Goal: Information Seeking & Learning: Find specific fact

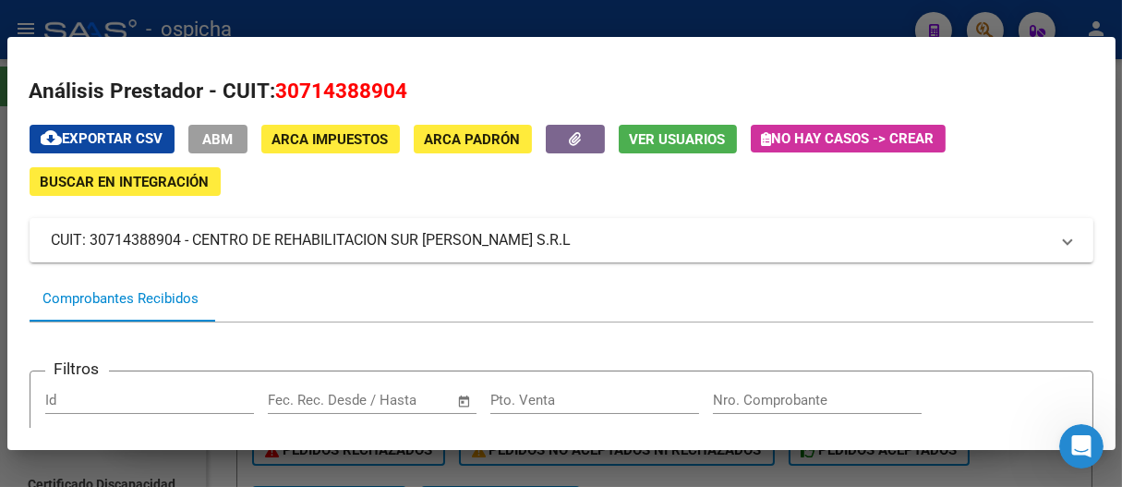
scroll to position [136, 0]
click at [545, 14] on div at bounding box center [561, 243] width 1122 height 487
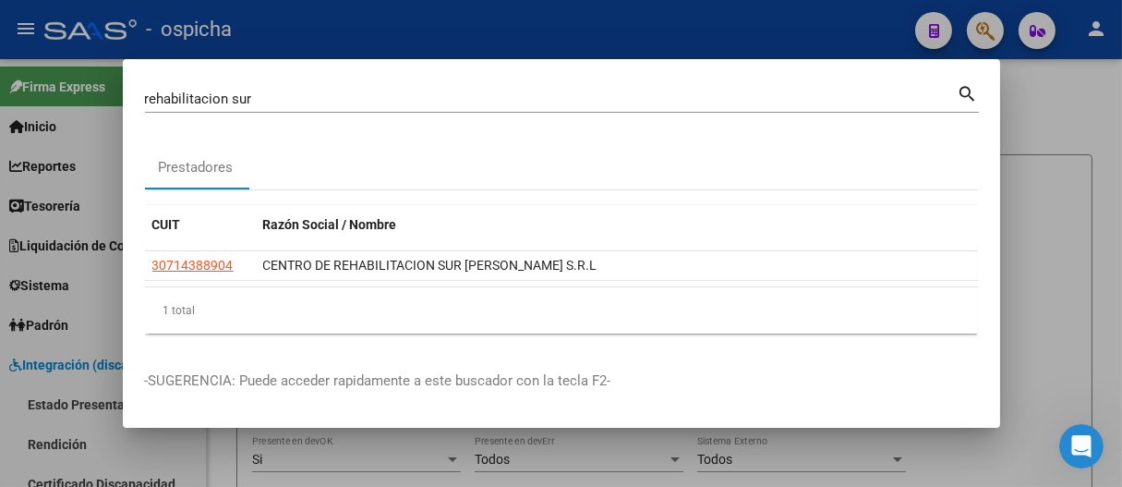
click at [545, 89] on div "rehabilitacion sur Buscar (apellido, dni, cuil, nro traspaso, cuit, obra social)" at bounding box center [551, 99] width 813 height 28
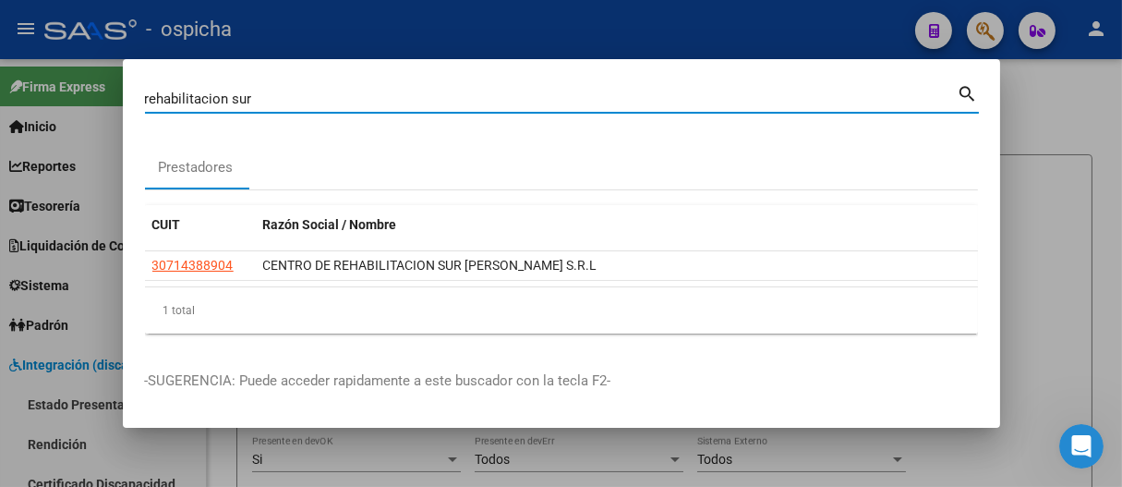
click at [545, 89] on div "rehabilitacion sur Buscar (apellido, dni, cuil, nro traspaso, cuit, obra social)" at bounding box center [551, 99] width 813 height 28
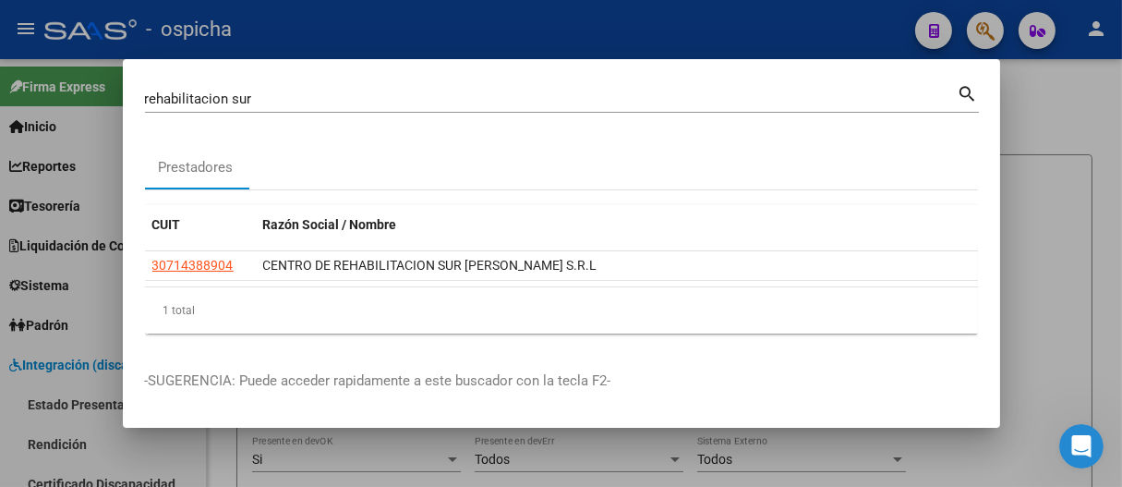
click at [545, 89] on div "rehabilitacion sur Buscar (apellido, dni, cuil, nro traspaso, cuit, obra social)" at bounding box center [551, 99] width 813 height 28
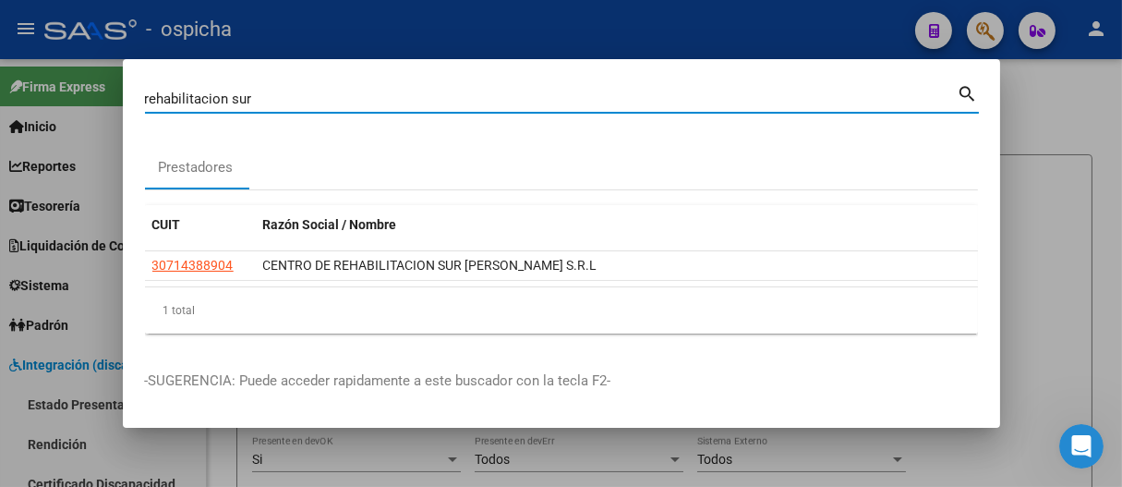
click at [545, 104] on input "rehabilitacion sur" at bounding box center [551, 98] width 813 height 17
type input "55142044"
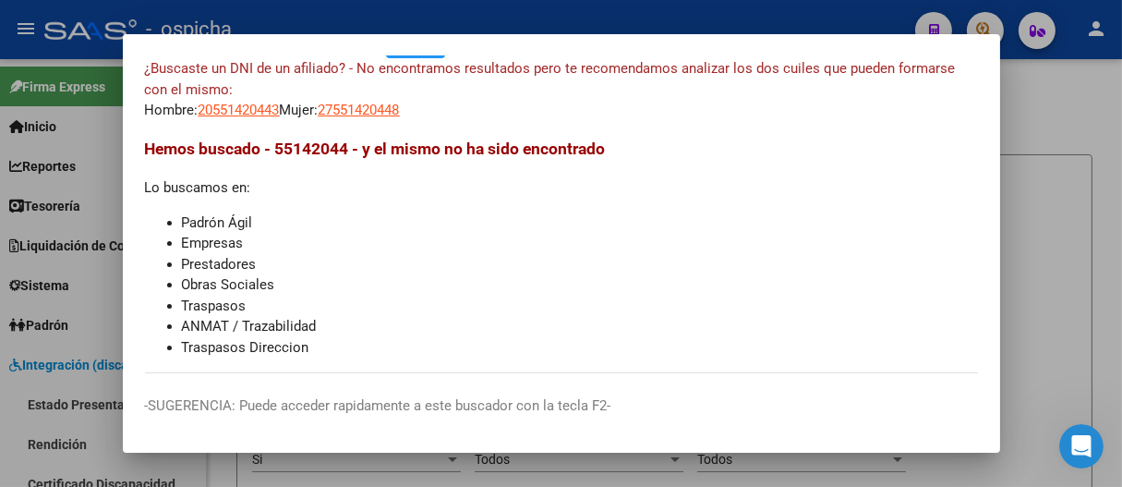
scroll to position [0, 0]
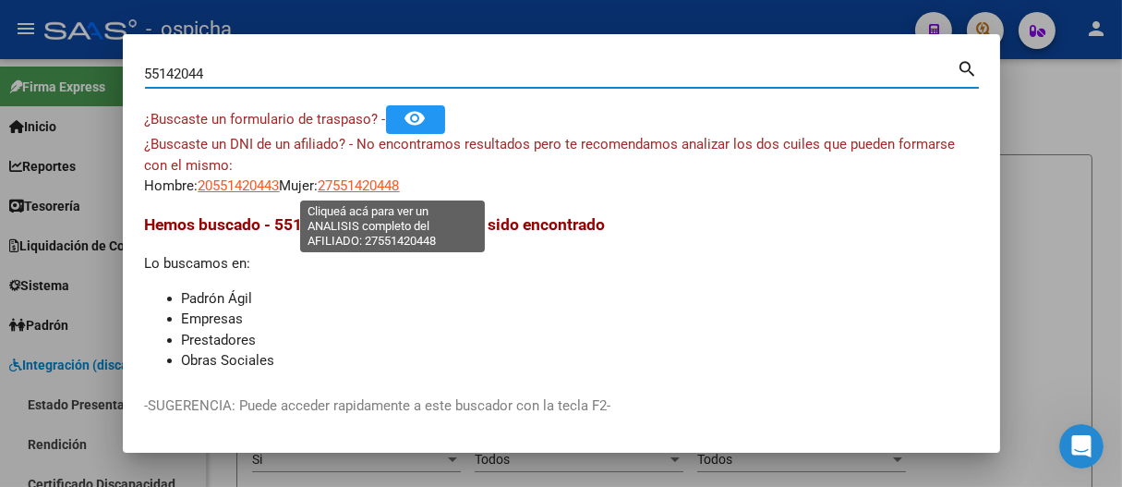
click at [369, 186] on span "27551420448" at bounding box center [359, 185] width 81 height 17
type textarea "27551420448"
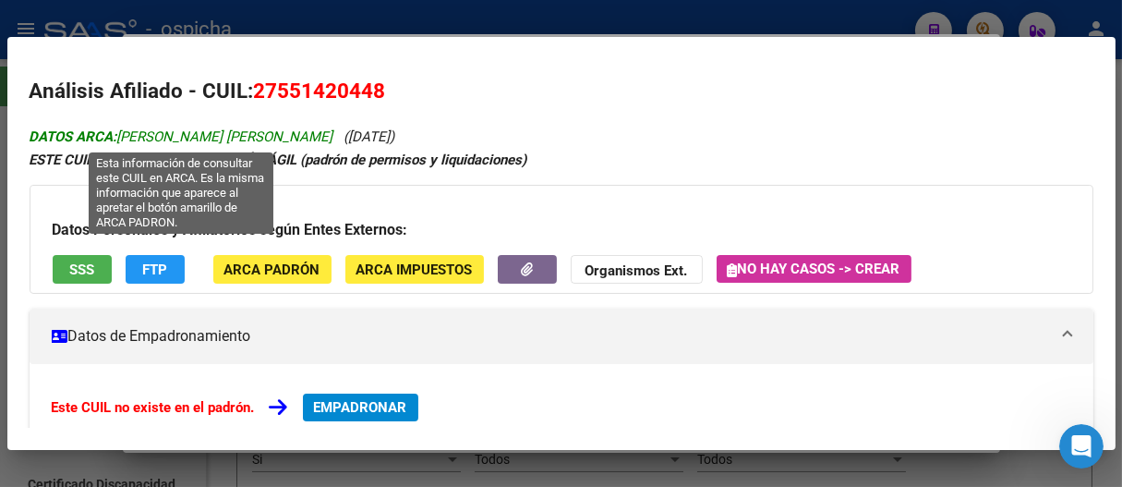
click at [184, 134] on span "DATOS ARCA: [PERSON_NAME] [PERSON_NAME]" at bounding box center [182, 136] width 304 height 17
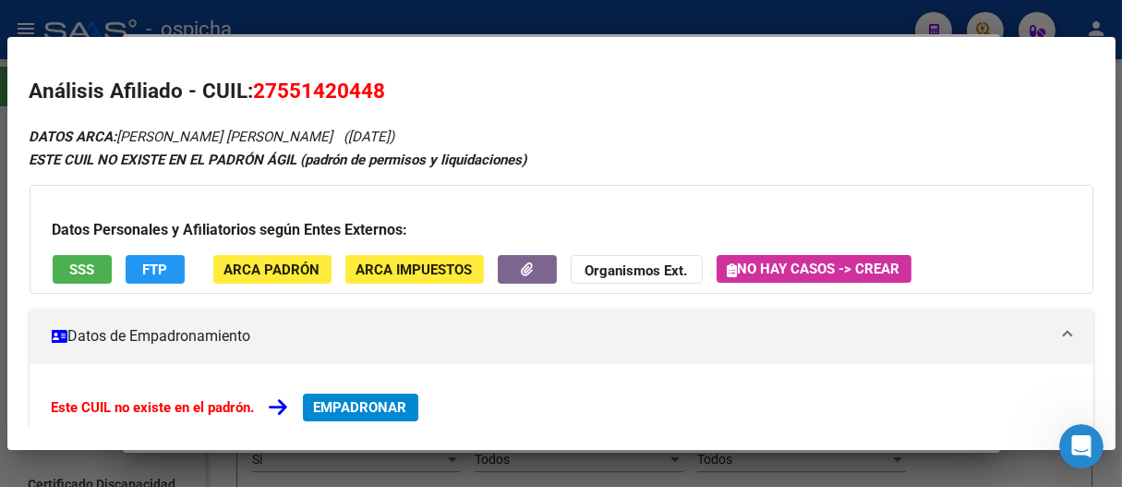
click at [381, 26] on div at bounding box center [561, 243] width 1122 height 487
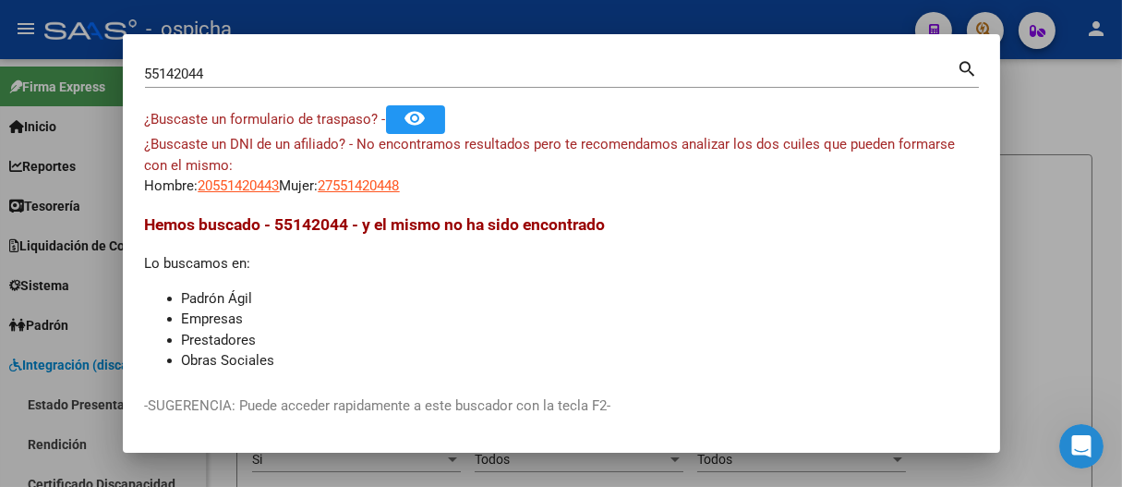
click at [350, 16] on div at bounding box center [561, 243] width 1122 height 487
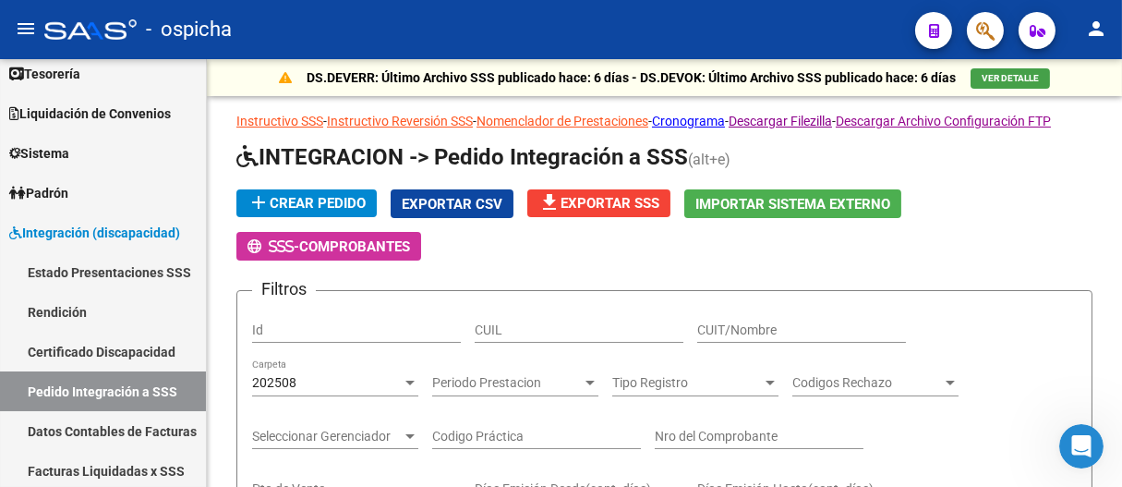
click at [545, 27] on icon "button" at bounding box center [985, 30] width 18 height 21
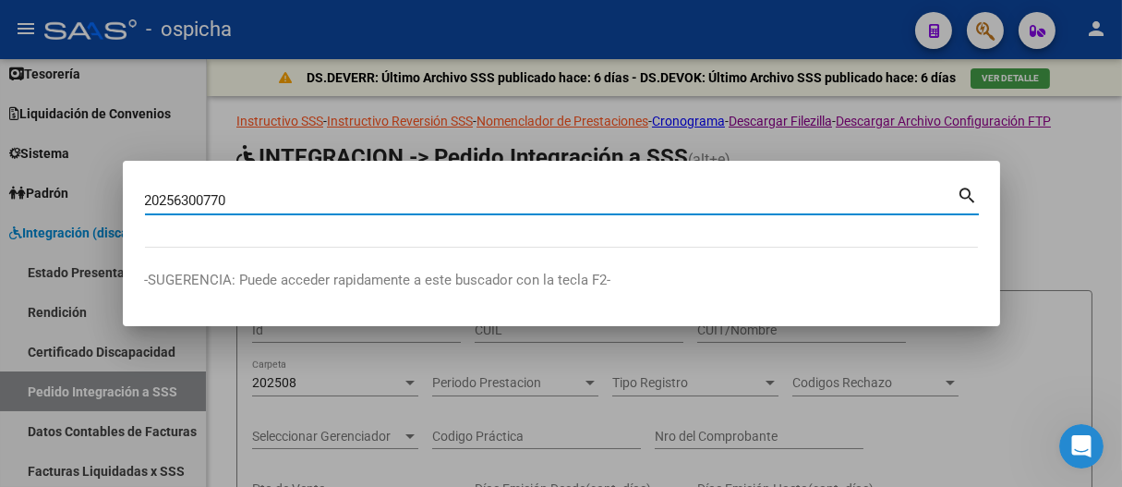
type input "20256300770"
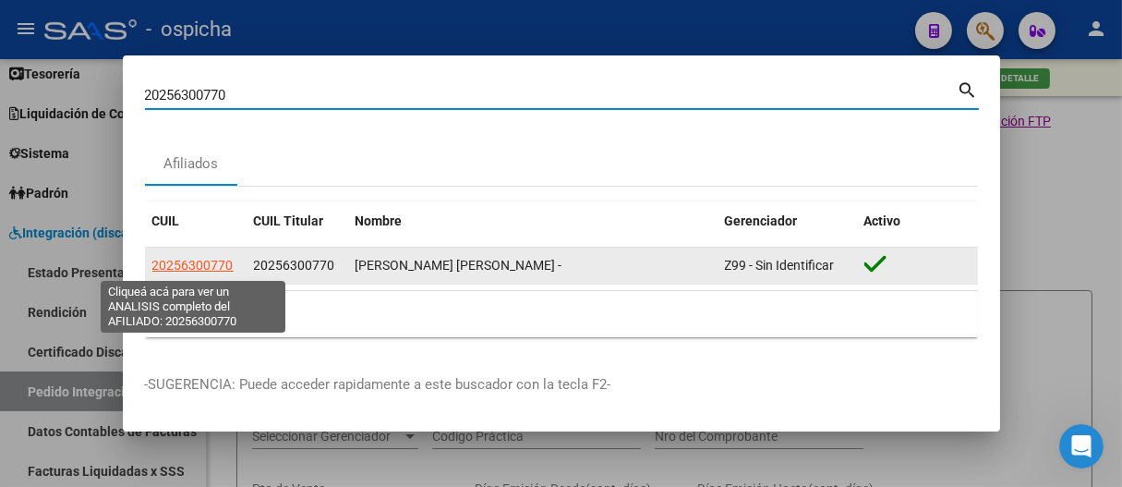
click at [197, 262] on span "20256300770" at bounding box center [192, 265] width 81 height 15
type textarea "20256300770"
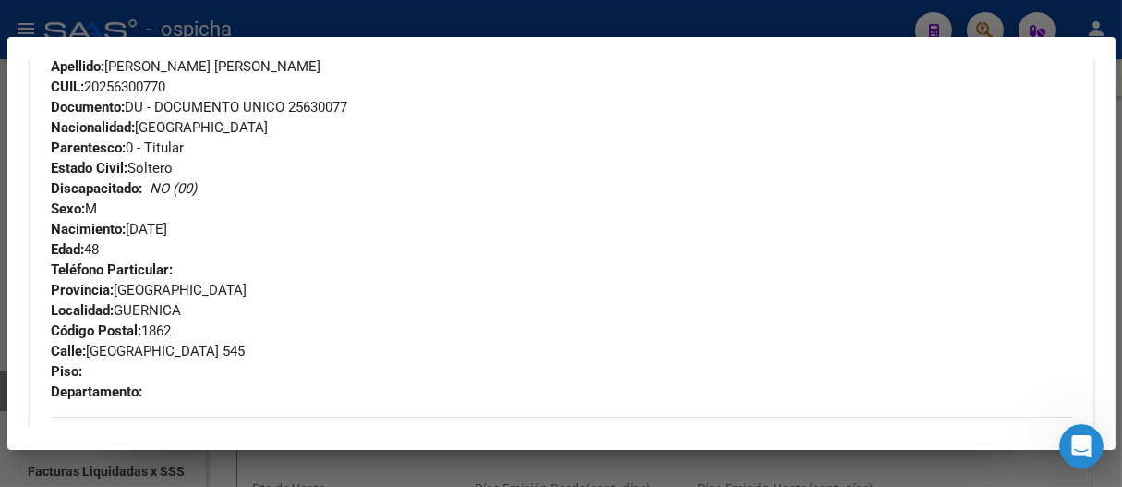
scroll to position [680, 0]
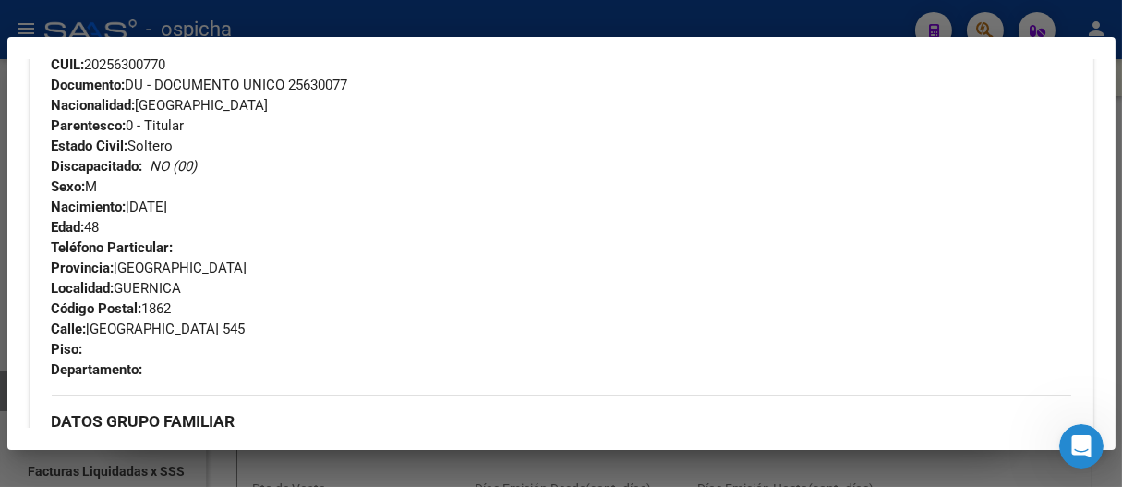
click at [148, 292] on span "Localidad: [GEOGRAPHIC_DATA]" at bounding box center [117, 288] width 130 height 17
click at [340, 332] on div "Teléfono Particular: Provincia: [GEOGRAPHIC_DATA] Localidad: [GEOGRAPHIC_DATA] …" at bounding box center [561, 308] width 1019 height 142
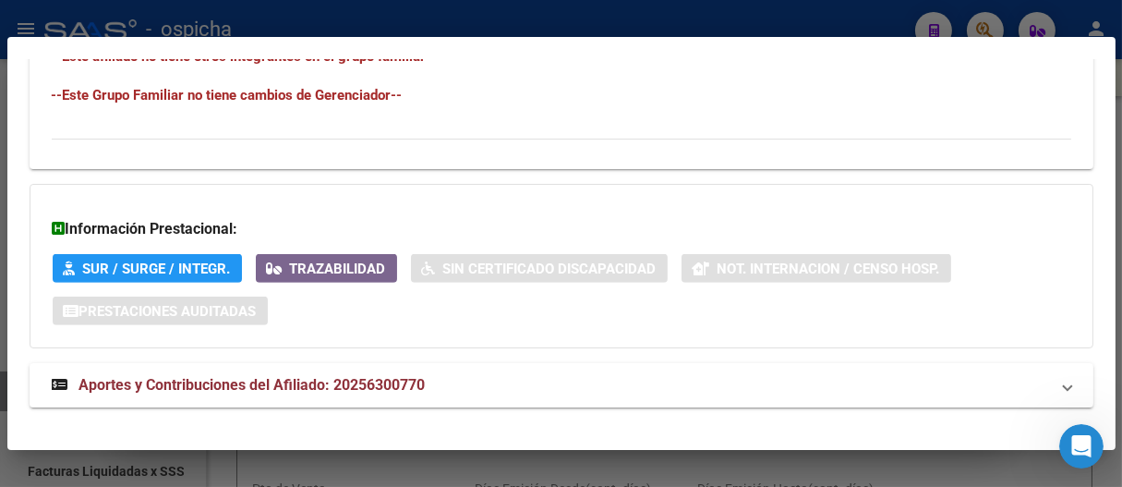
scroll to position [1193, 0]
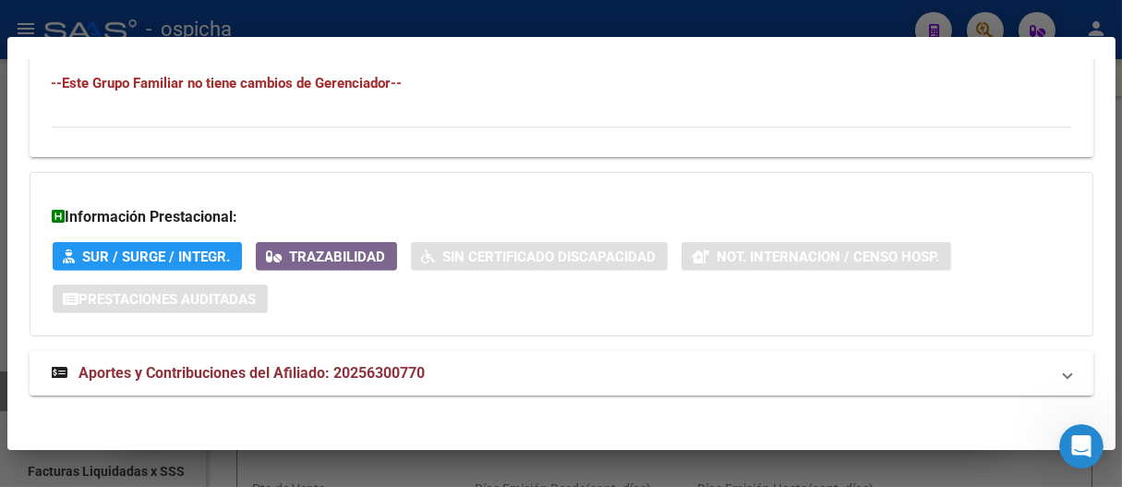
click at [355, 11] on div at bounding box center [561, 243] width 1122 height 487
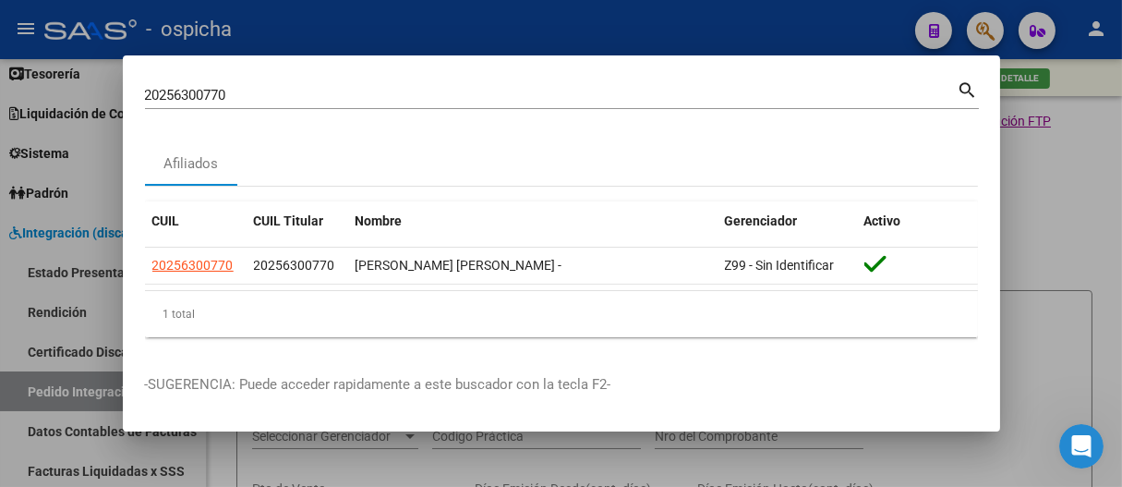
click at [383, 18] on div at bounding box center [561, 243] width 1122 height 487
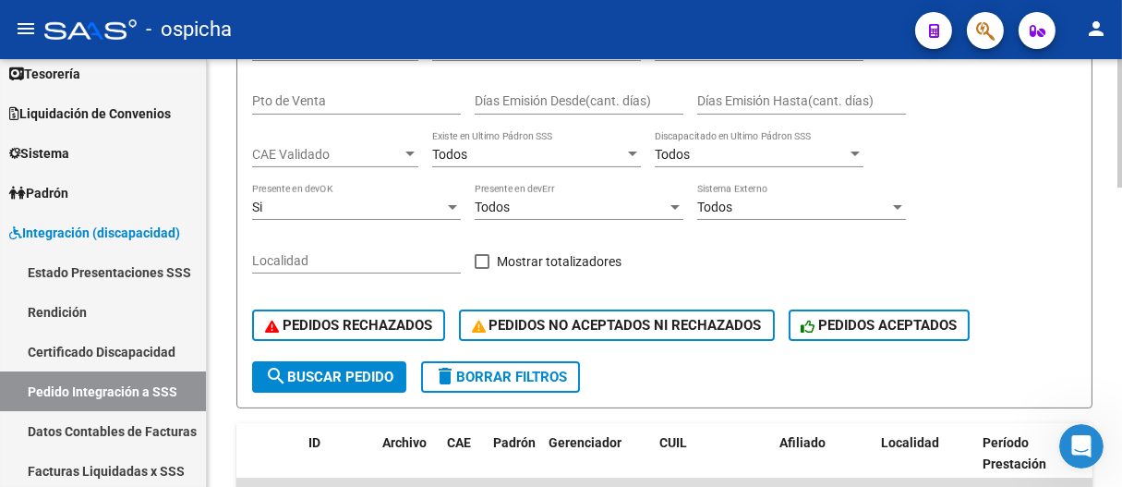
scroll to position [410, 0]
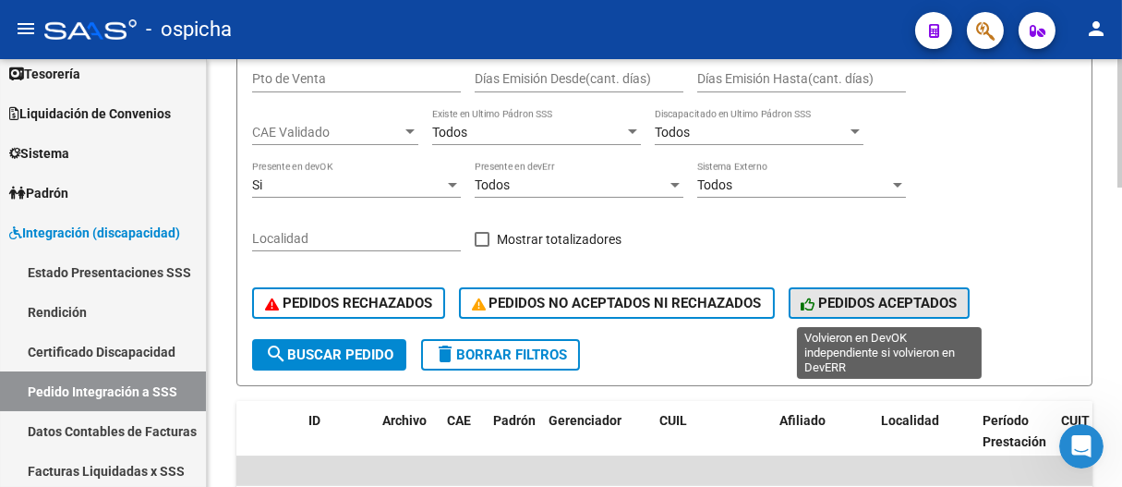
click at [545, 307] on span "PEDIDOS ACEPTADOS" at bounding box center [880, 303] width 156 height 17
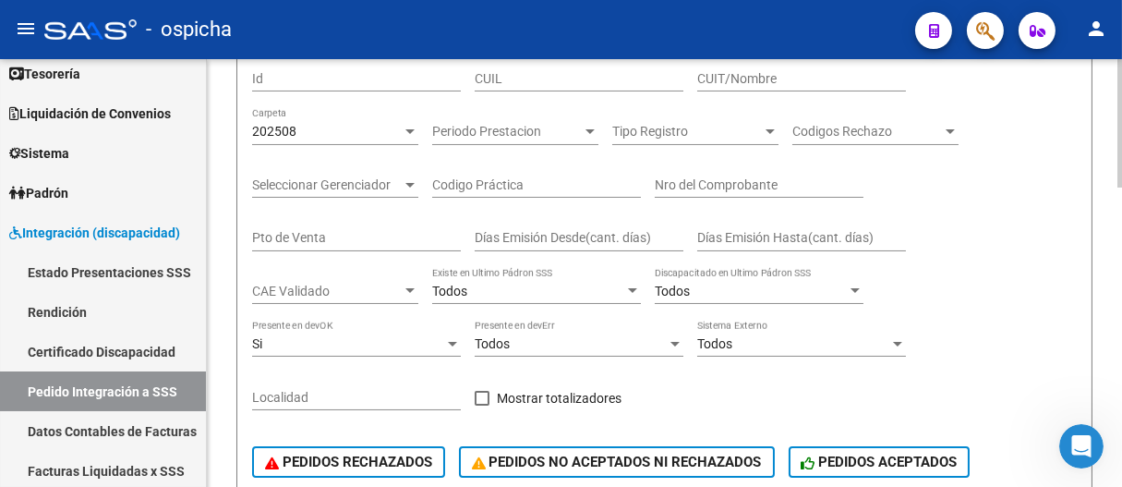
scroll to position [205, 0]
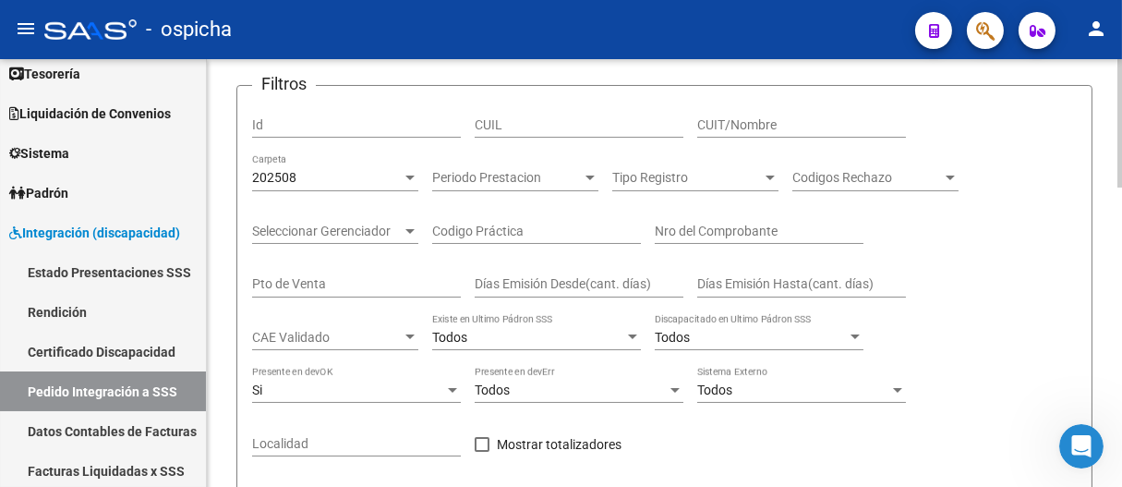
click at [545, 125] on input "CUIL" at bounding box center [579, 125] width 209 height 16
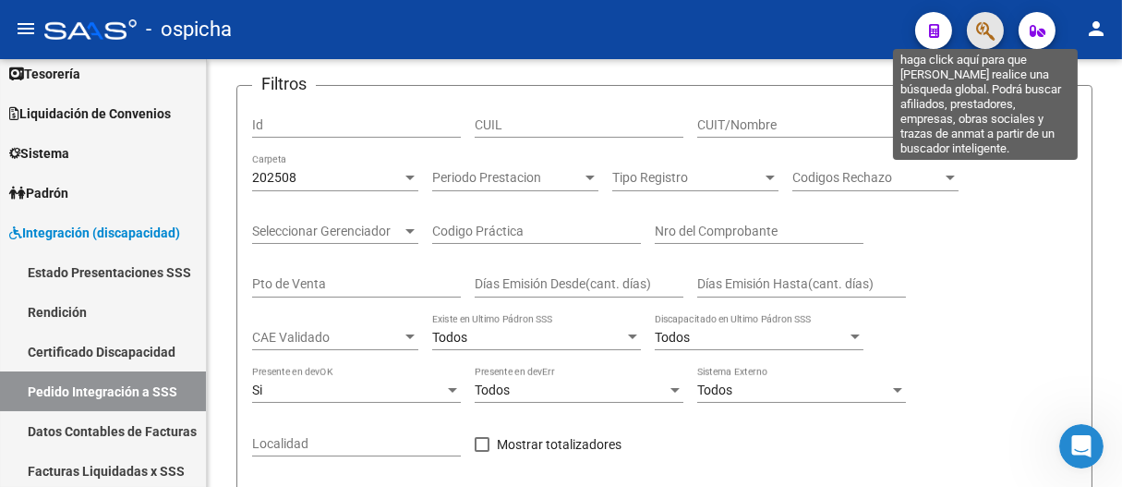
click at [545, 22] on icon "button" at bounding box center [985, 30] width 18 height 21
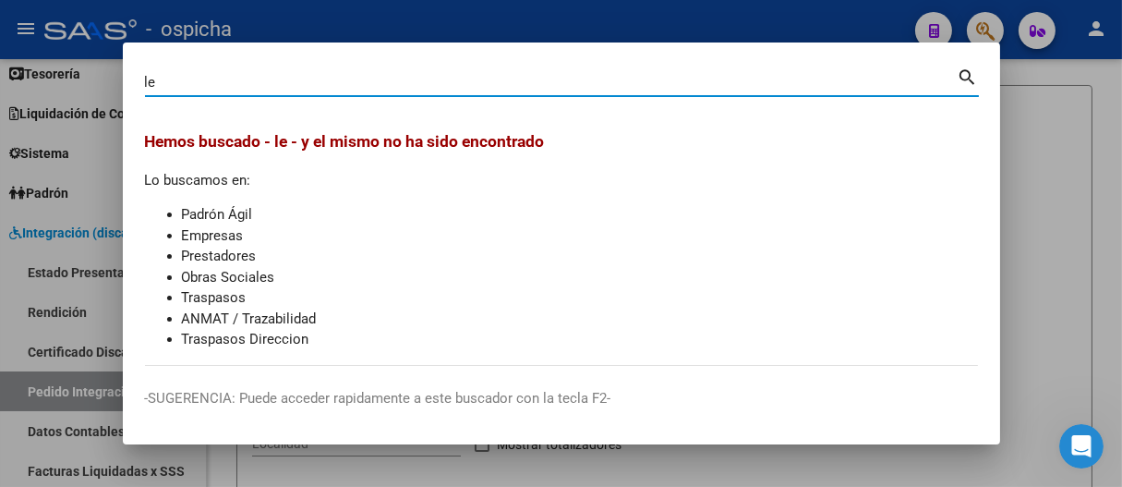
type input "l"
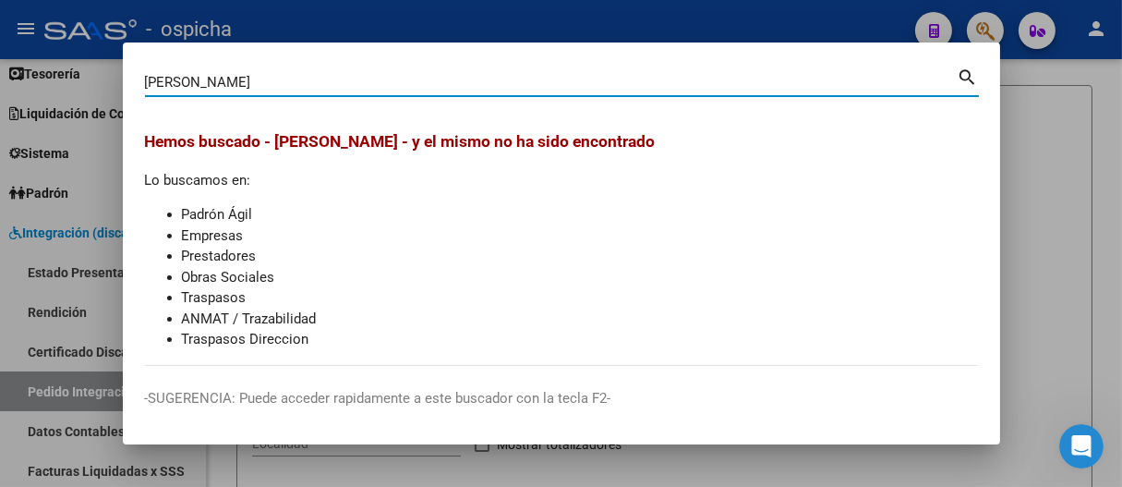
type input "[PERSON_NAME]"
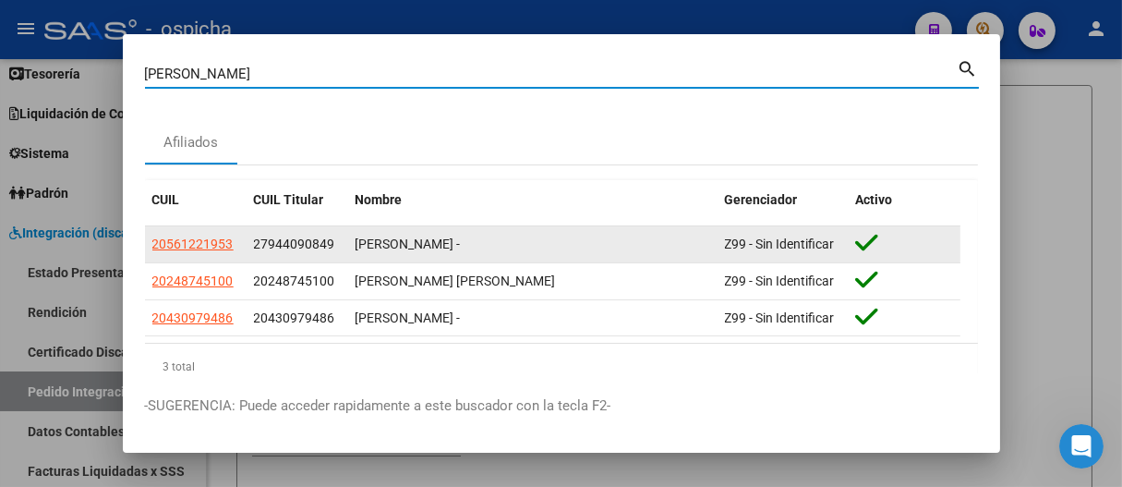
click at [313, 242] on span "27944090849" at bounding box center [294, 243] width 81 height 15
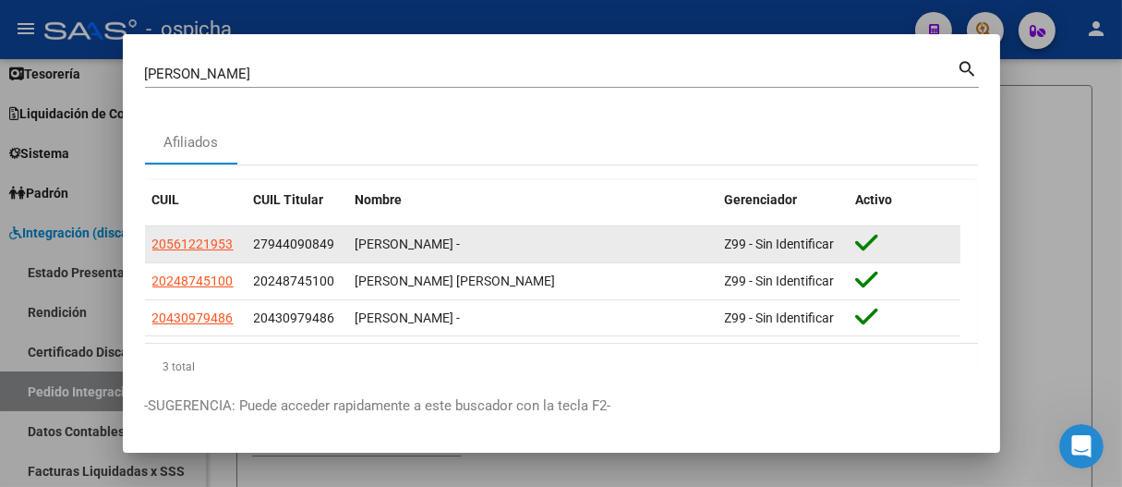
click at [313, 242] on span "27944090849" at bounding box center [294, 243] width 81 height 15
drag, startPoint x: 313, startPoint y: 242, endPoint x: 235, endPoint y: 245, distance: 78.5
click at [236, 247] on datatable-body-cell "20561221953" at bounding box center [196, 244] width 102 height 36
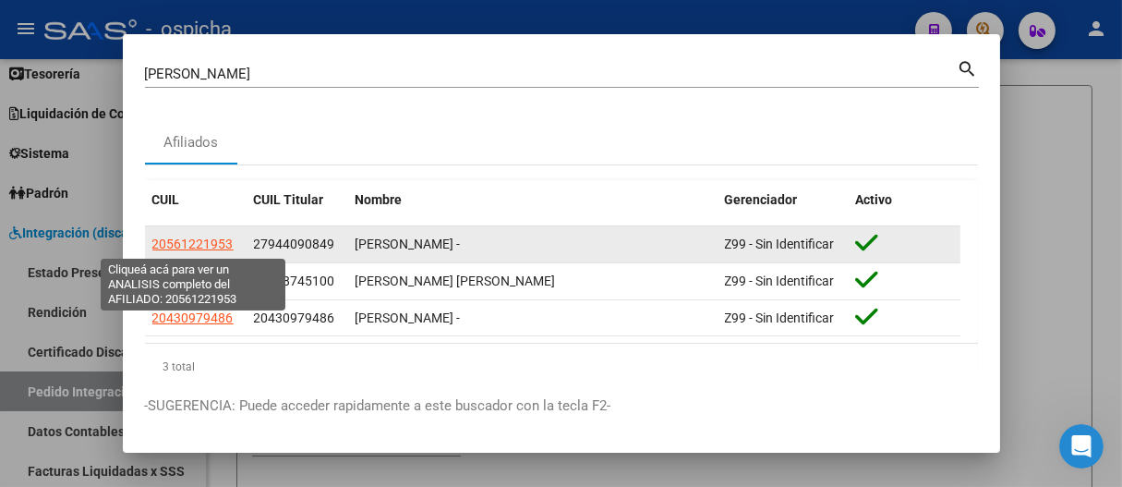
drag, startPoint x: 232, startPoint y: 242, endPoint x: 155, endPoint y: 248, distance: 76.9
click at [155, 248] on span "20561221953" at bounding box center [192, 243] width 81 height 15
copy span "20561221953"
type textarea "20561221953"
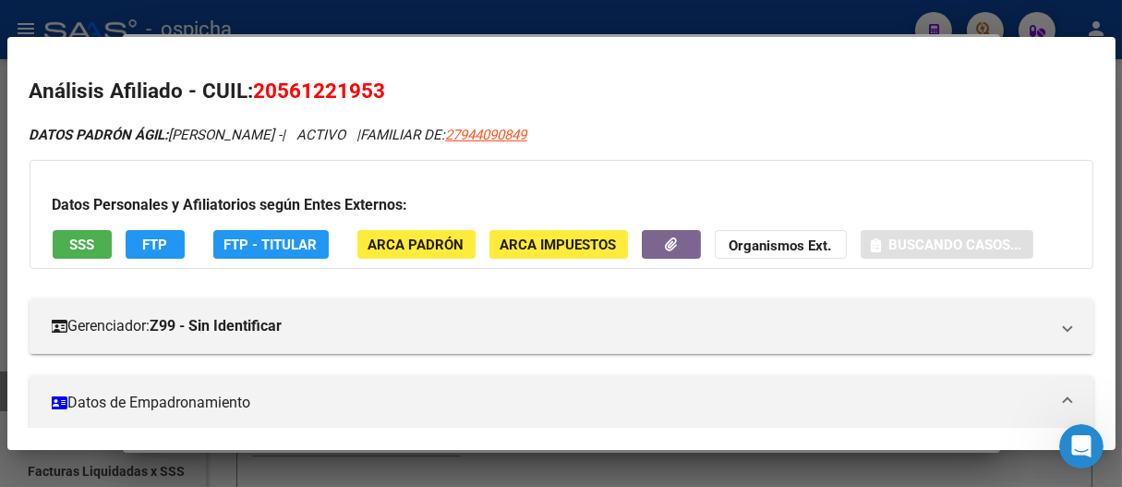
drag, startPoint x: 155, startPoint y: 248, endPoint x: 587, endPoint y: 19, distance: 489.1
click at [545, 19] on div at bounding box center [561, 243] width 1122 height 487
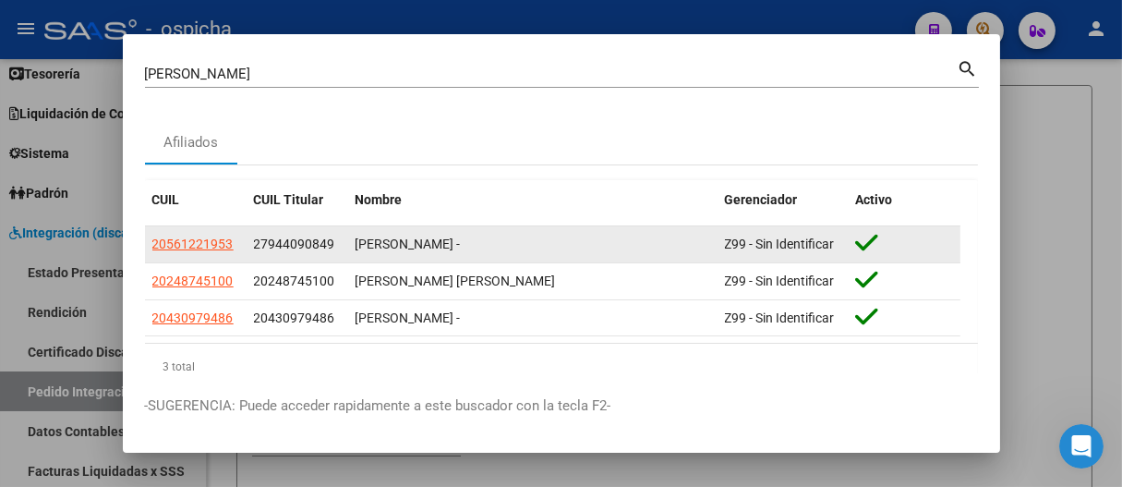
drag, startPoint x: 148, startPoint y: 239, endPoint x: 244, endPoint y: 243, distance: 96.1
click at [244, 243] on datatable-body-cell "20561221953" at bounding box center [196, 244] width 102 height 36
copy span "20561221953"
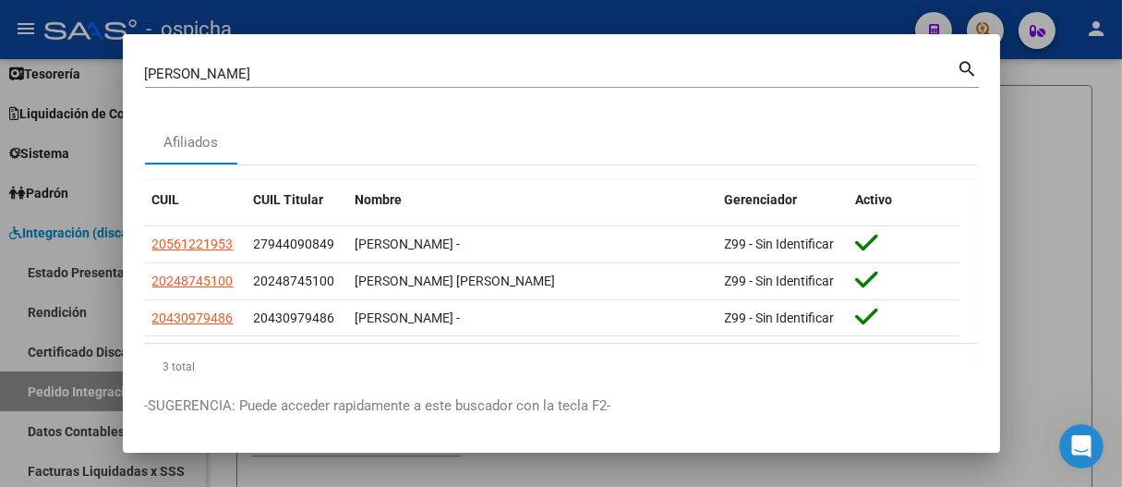
click at [284, 28] on div at bounding box center [561, 243] width 1122 height 487
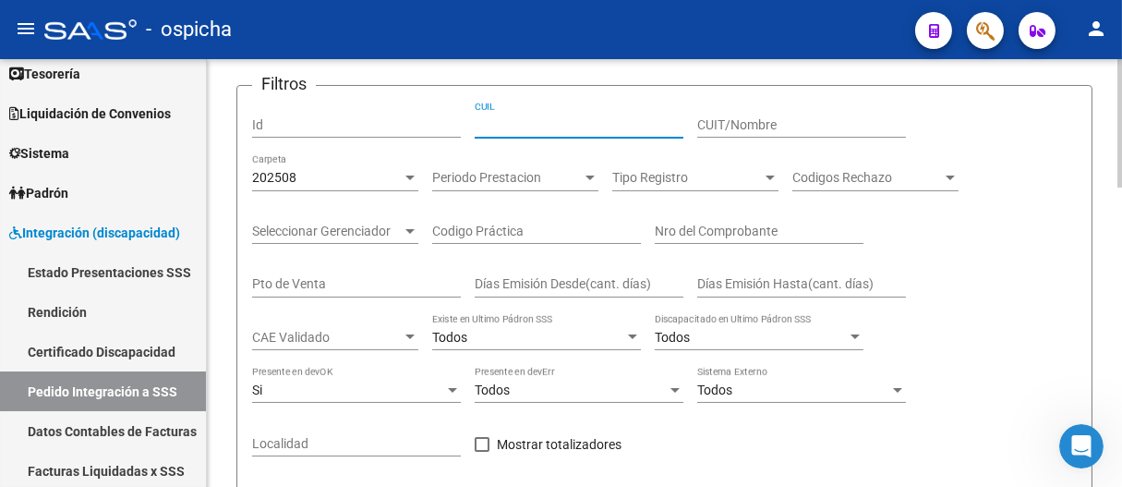
click at [545, 124] on input "CUIL" at bounding box center [579, 125] width 209 height 16
paste input "20561221953"
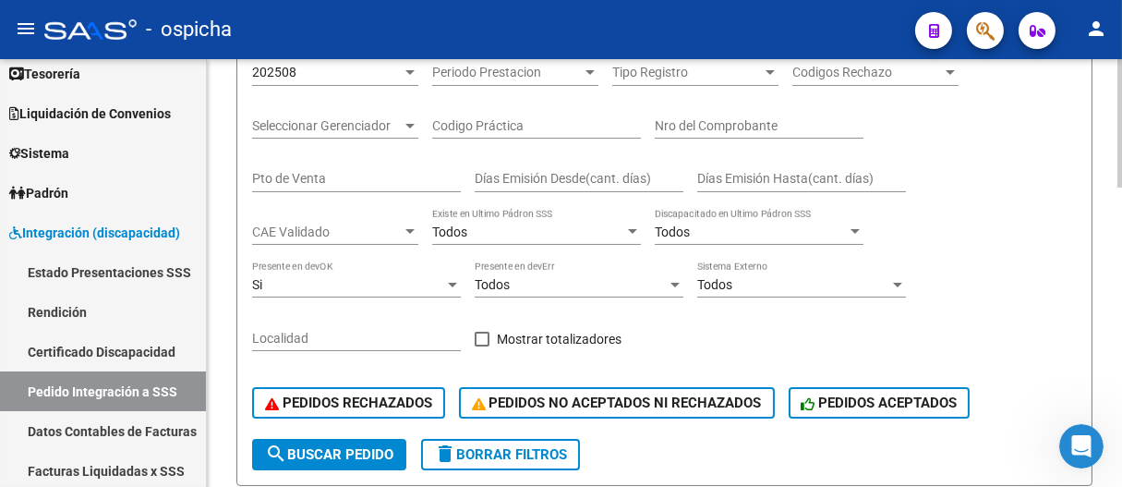
scroll to position [410, 0]
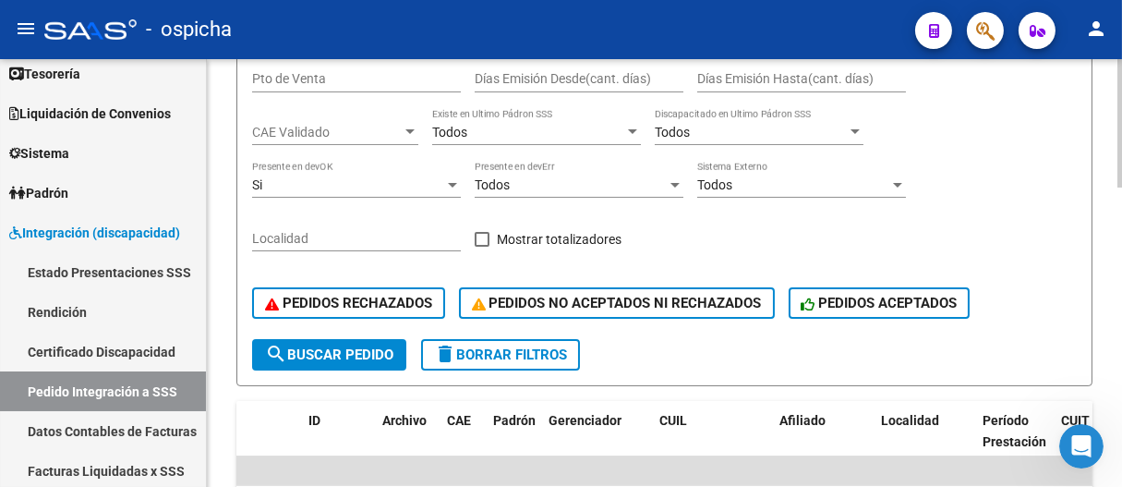
type input "20561221953"
click at [356, 358] on span "search Buscar Pedido" at bounding box center [329, 354] width 128 height 17
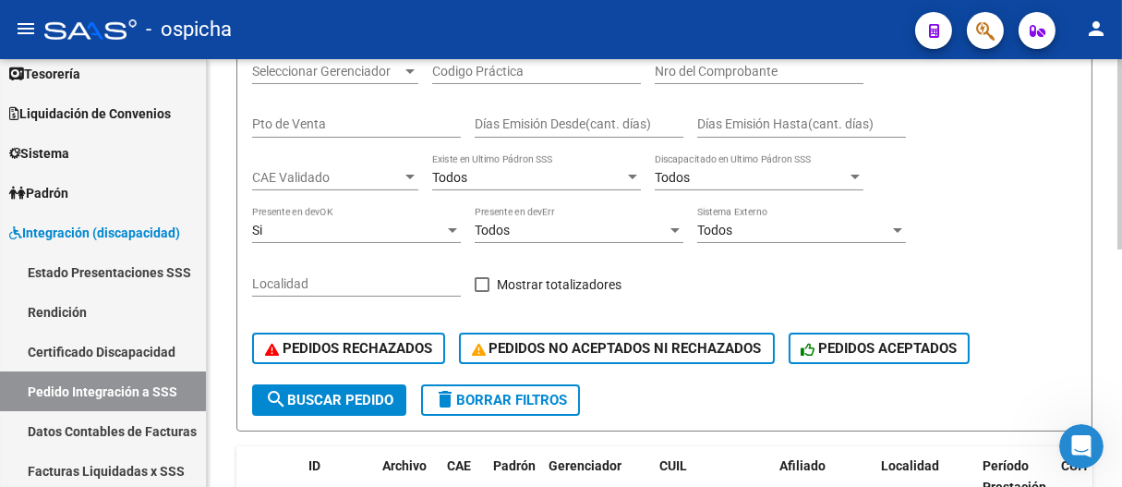
scroll to position [429, 0]
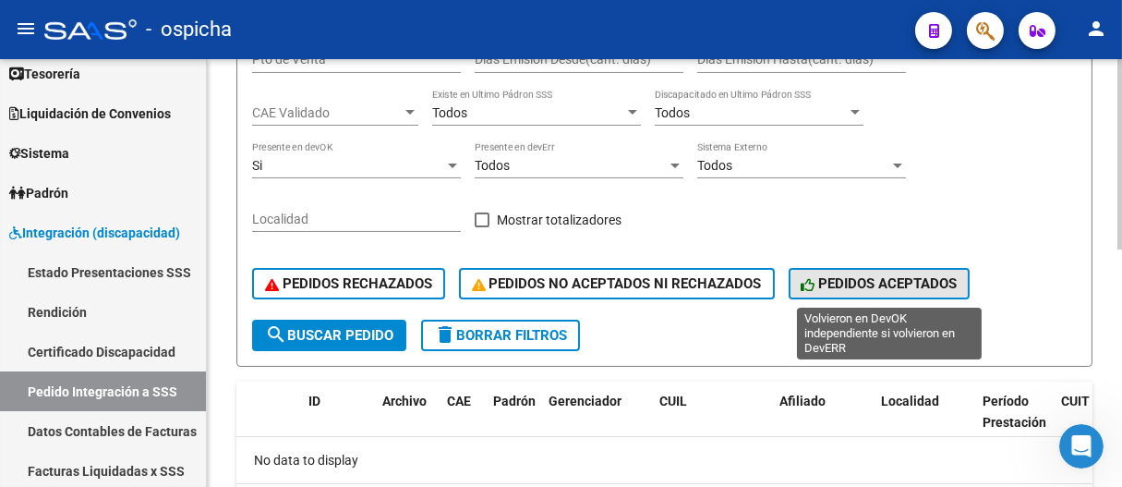
click at [545, 283] on span "PEDIDOS ACEPTADOS" at bounding box center [880, 283] width 156 height 17
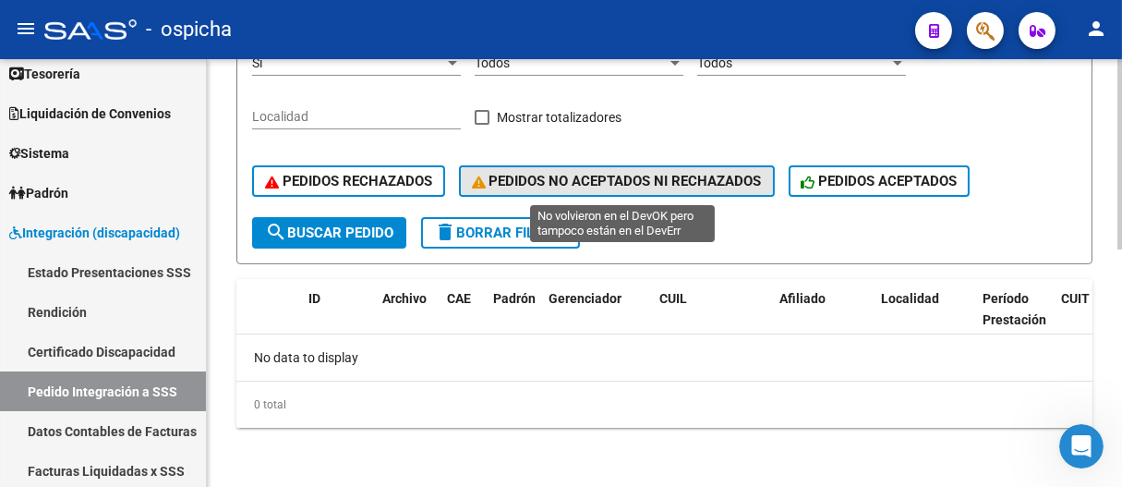
click at [545, 178] on span "PEDIDOS NO ACEPTADOS NI RECHAZADOS" at bounding box center [617, 181] width 290 height 17
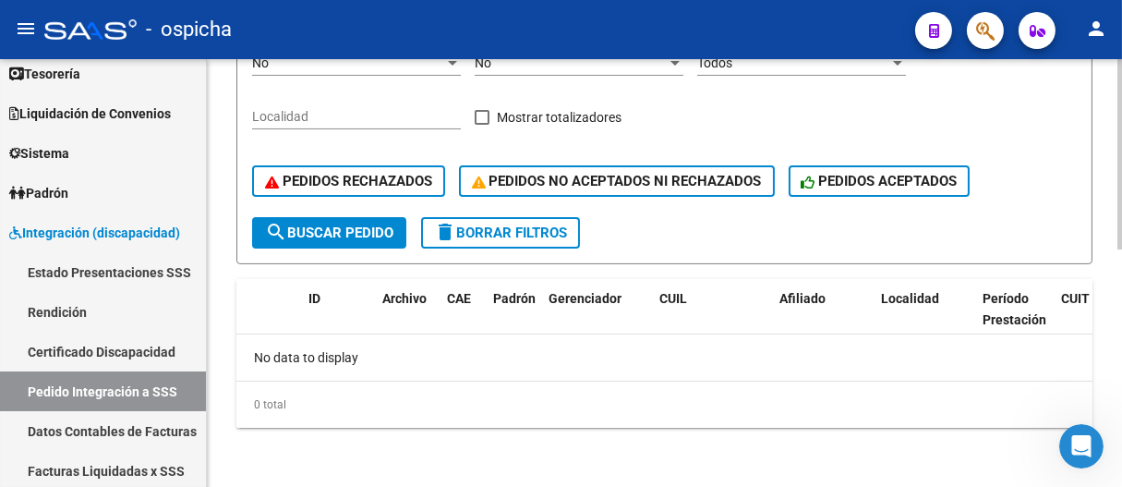
click at [392, 203] on div "PEDIDOS RECHAZADOS PEDIDOS NO ACEPTADOS NI RECHAZADOS PEDIDOS ACEPTADOS" at bounding box center [664, 181] width 825 height 72
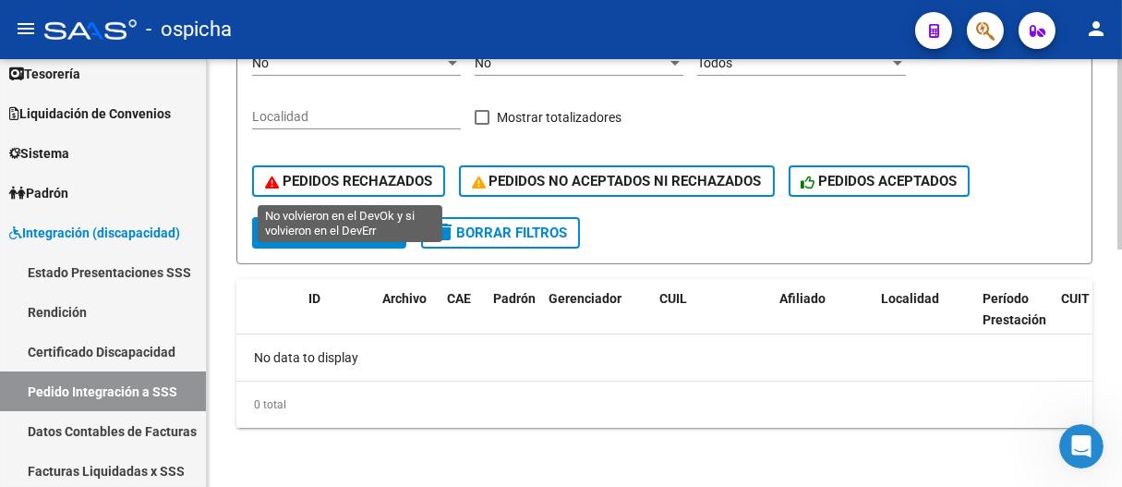
click at [389, 188] on span "PEDIDOS RECHAZADOS" at bounding box center [348, 181] width 167 height 17
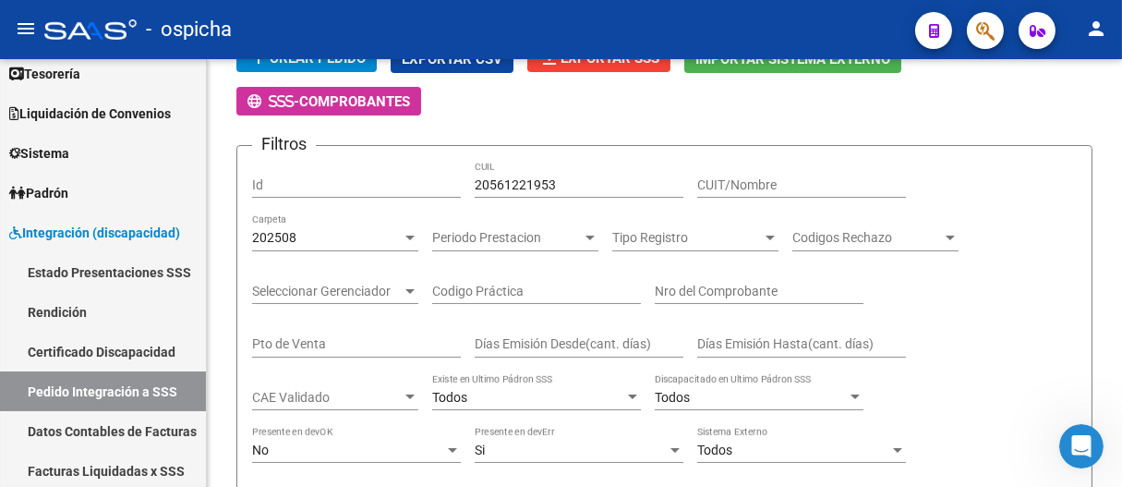
scroll to position [19, 0]
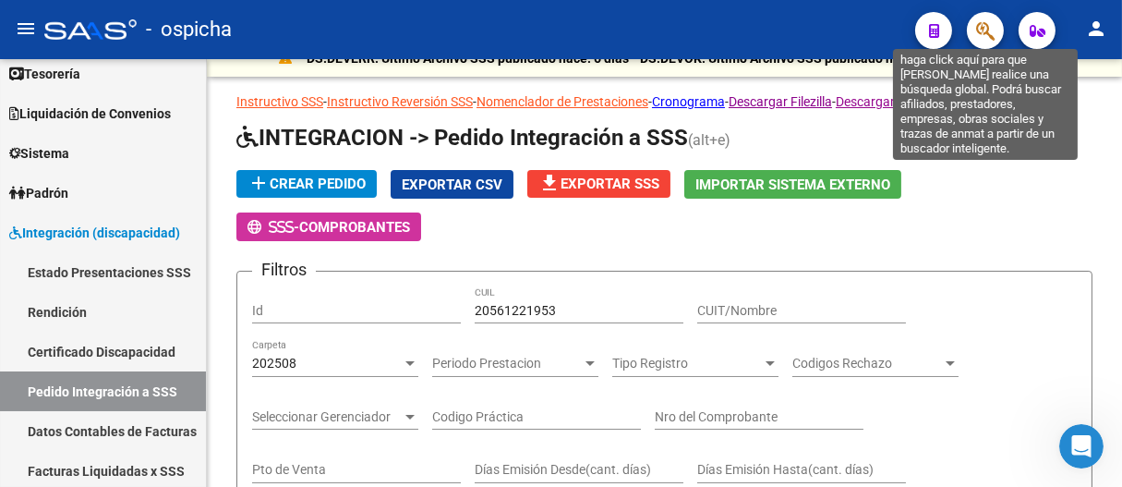
click at [545, 25] on icon "button" at bounding box center [985, 30] width 18 height 21
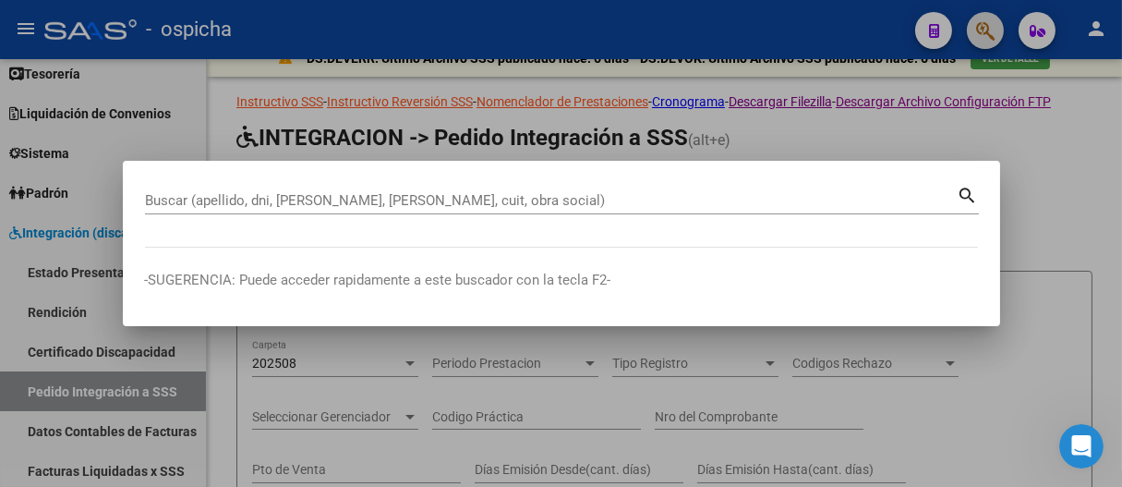
paste input "20561221953"
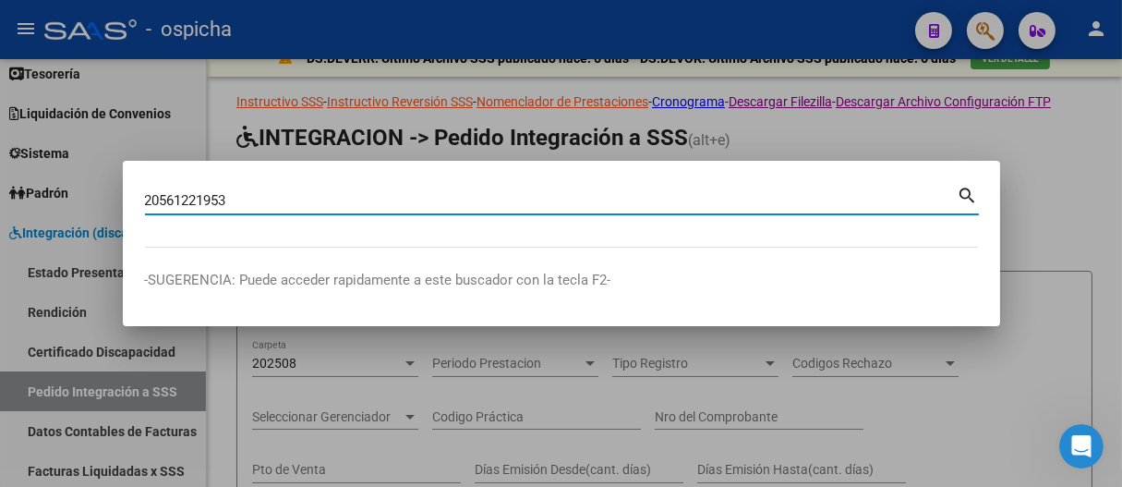
type input "20561221953"
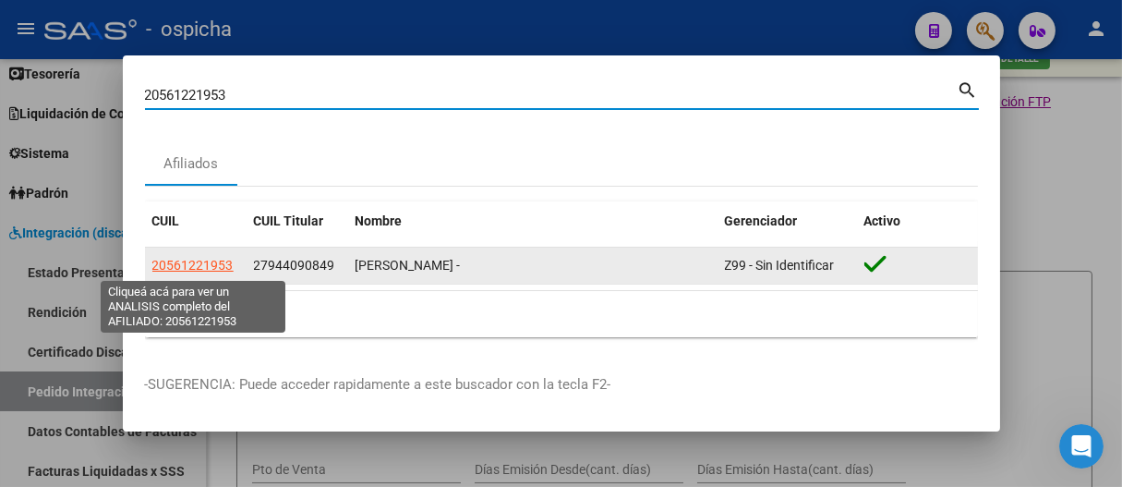
click at [188, 270] on span "20561221953" at bounding box center [192, 265] width 81 height 15
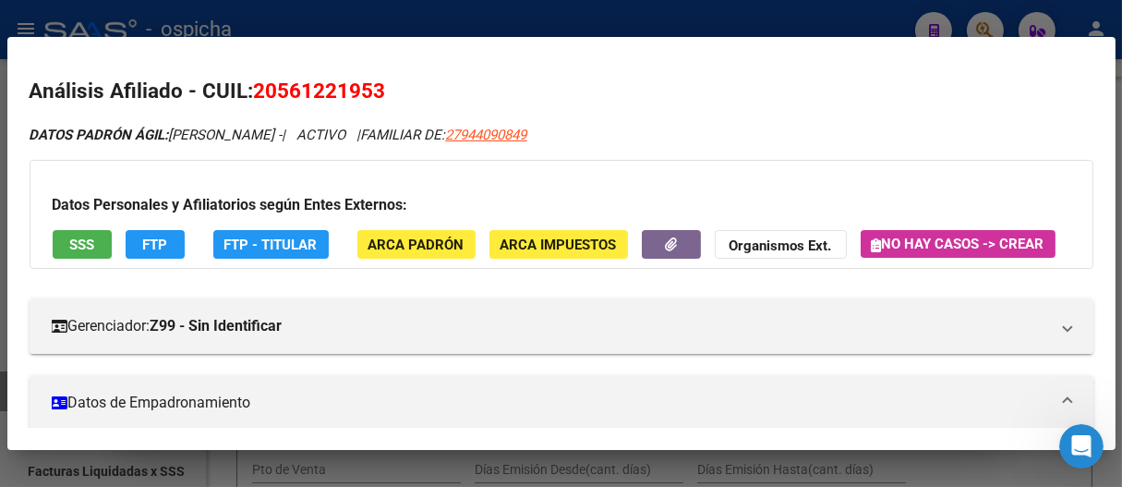
click at [305, 81] on span "20561221953" at bounding box center [320, 90] width 132 height 24
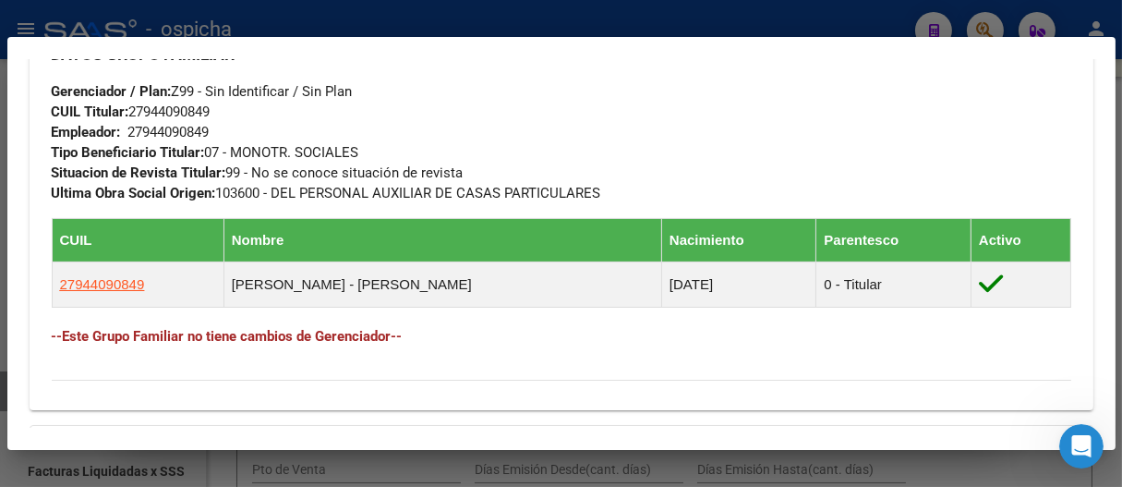
scroll to position [1231, 0]
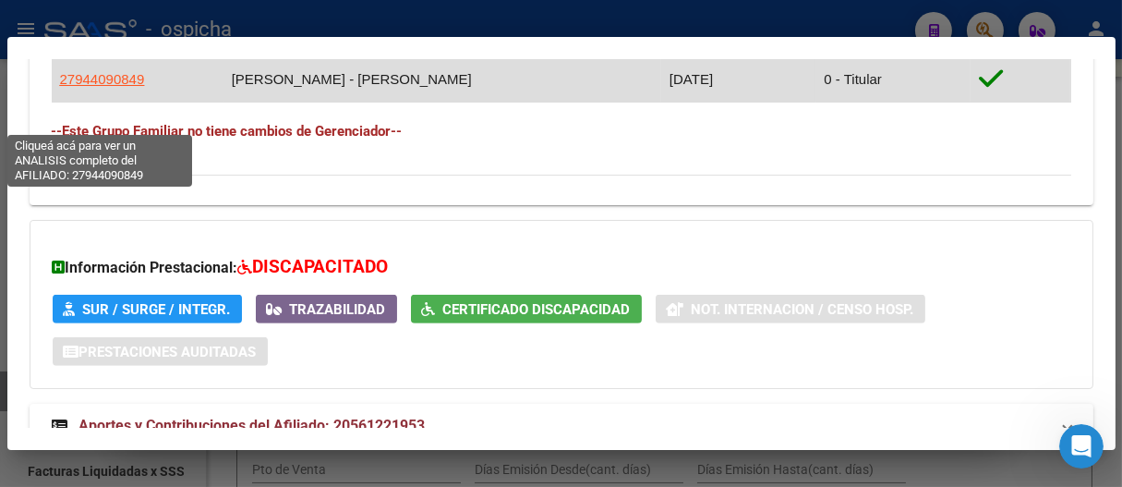
click at [113, 87] on span "27944090849" at bounding box center [102, 79] width 85 height 16
type textarea "27944090849"
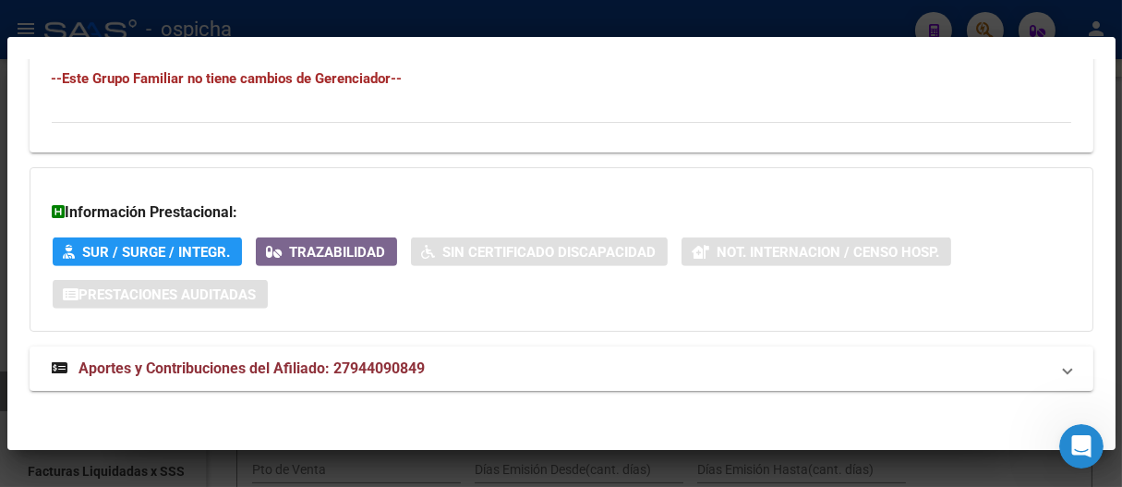
scroll to position [1284, 0]
click at [312, 379] on mat-expansion-panel-header "Aportes y Contribuciones del Afiliado: 27944090849" at bounding box center [562, 367] width 1064 height 44
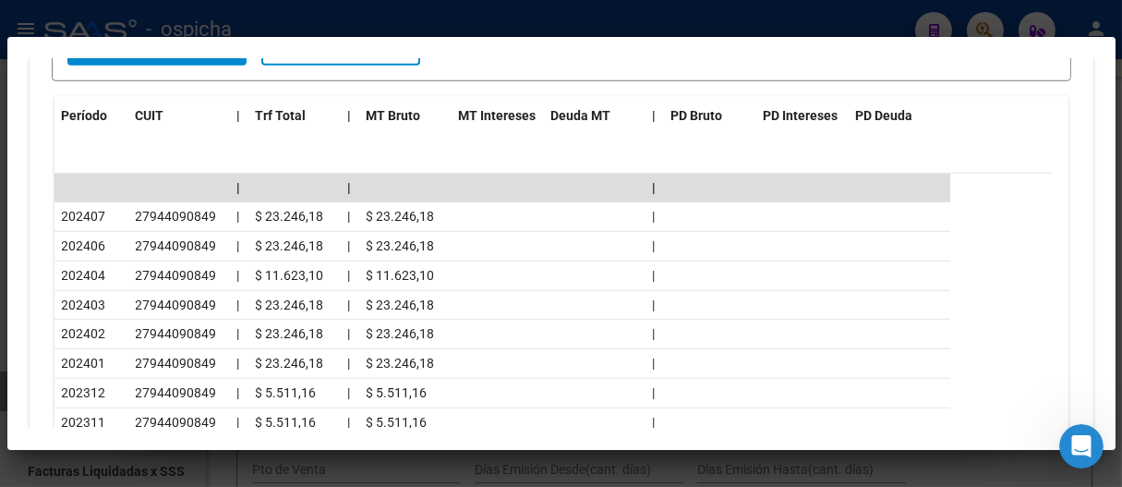
scroll to position [1797, 0]
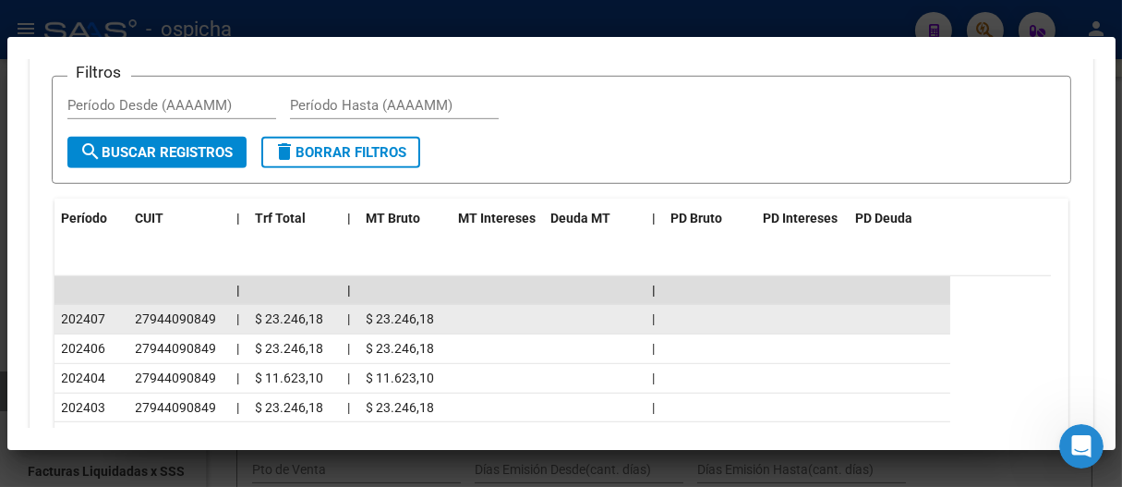
click at [118, 314] on div "202407" at bounding box center [91, 318] width 59 height 21
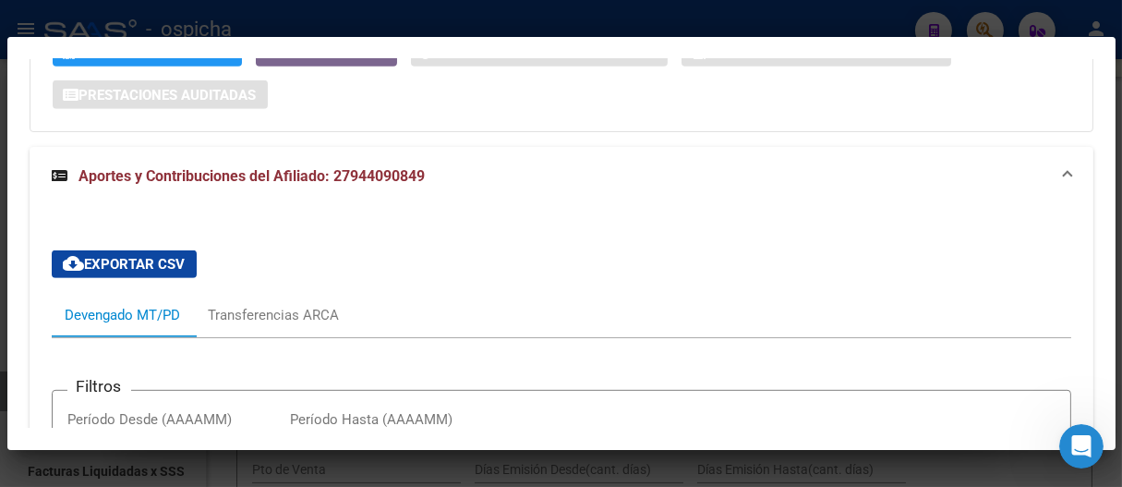
scroll to position [1485, 0]
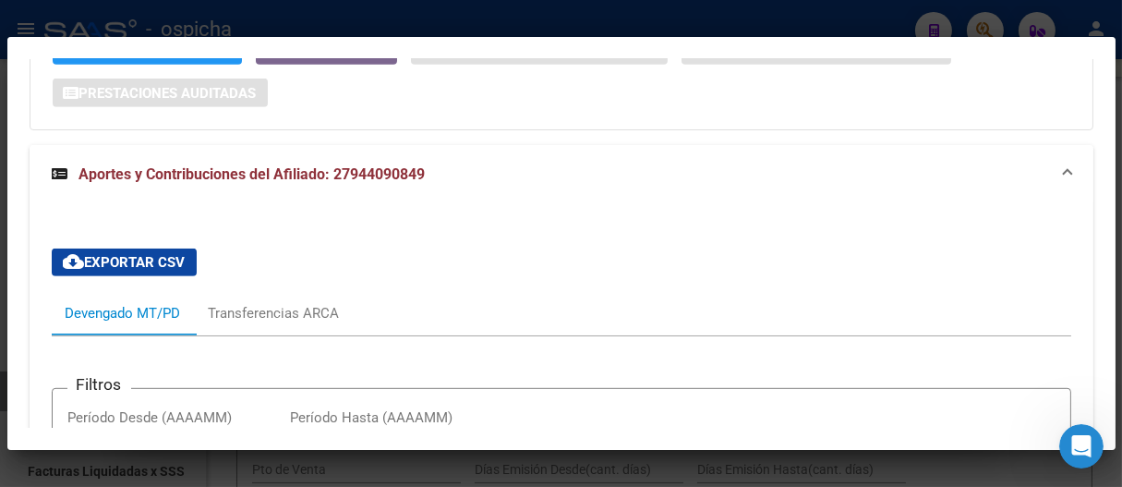
drag, startPoint x: 432, startPoint y: 188, endPoint x: 332, endPoint y: 183, distance: 99.9
click at [332, 183] on mat-expansion-panel-header "Aportes y Contribuciones del Afiliado: 27944090849" at bounding box center [562, 174] width 1064 height 59
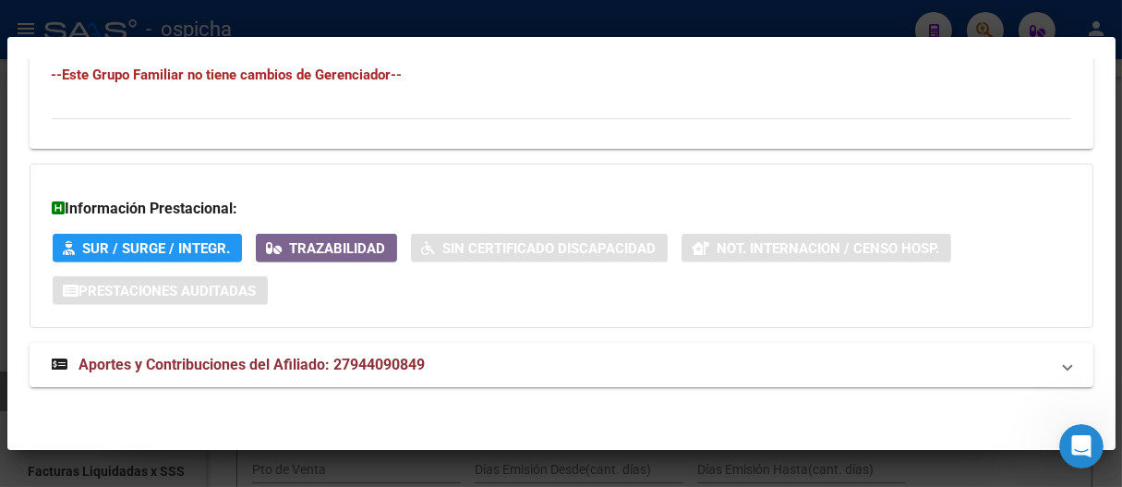
scroll to position [1285, 0]
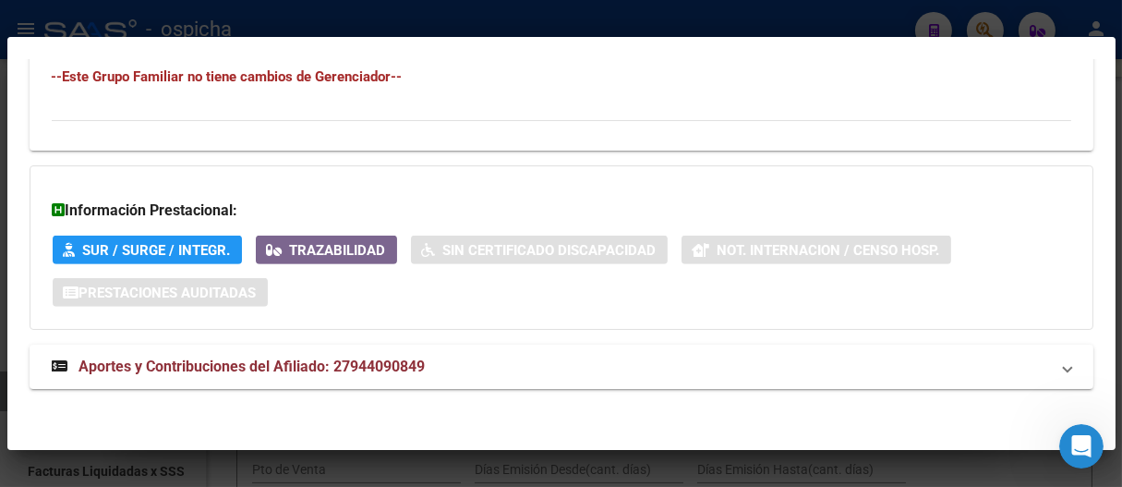
drag, startPoint x: 332, startPoint y: 180, endPoint x: 327, endPoint y: 296, distance: 116.5
click at [328, 296] on div "Información Prestacional: SUR / SURGE / INTEGR. Trazabilidad Sin Certificado Di…" at bounding box center [562, 247] width 1064 height 164
click at [416, 373] on span "Aportes y Contribuciones del Afiliado: 27944090849" at bounding box center [252, 367] width 346 height 18
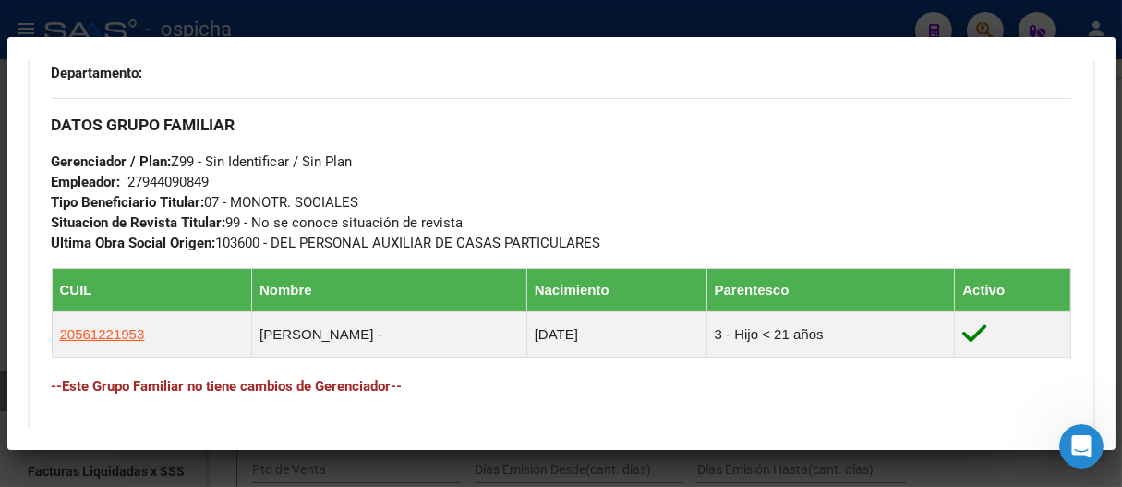
scroll to position [874, 0]
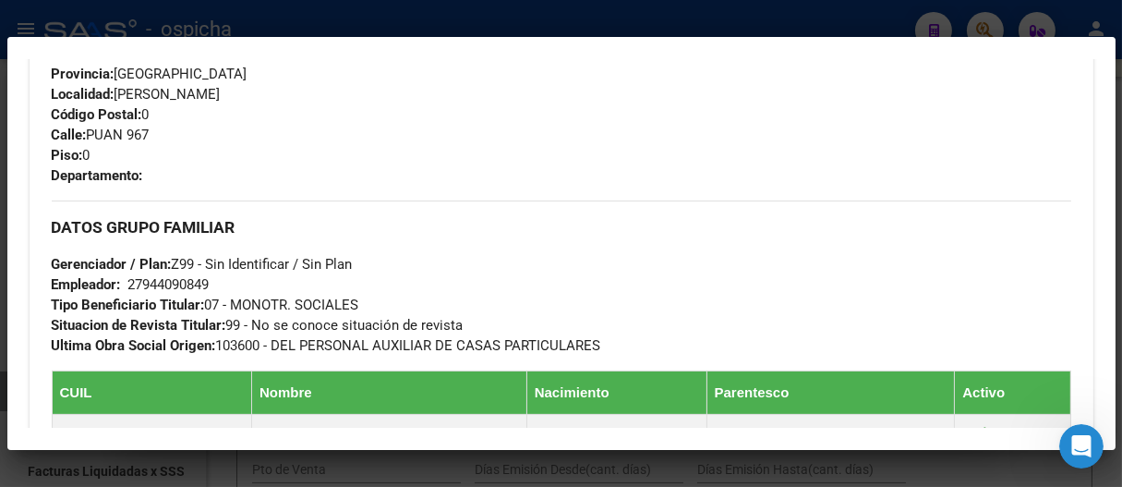
drag, startPoint x: 227, startPoint y: 290, endPoint x: 133, endPoint y: 291, distance: 94.2
click at [133, 291] on div "DATOS GRUPO FAMILIAR Gerenciador / Plan: Z99 - Sin Identificar / Sin Plan Emple…" at bounding box center [561, 277] width 1019 height 155
copy div
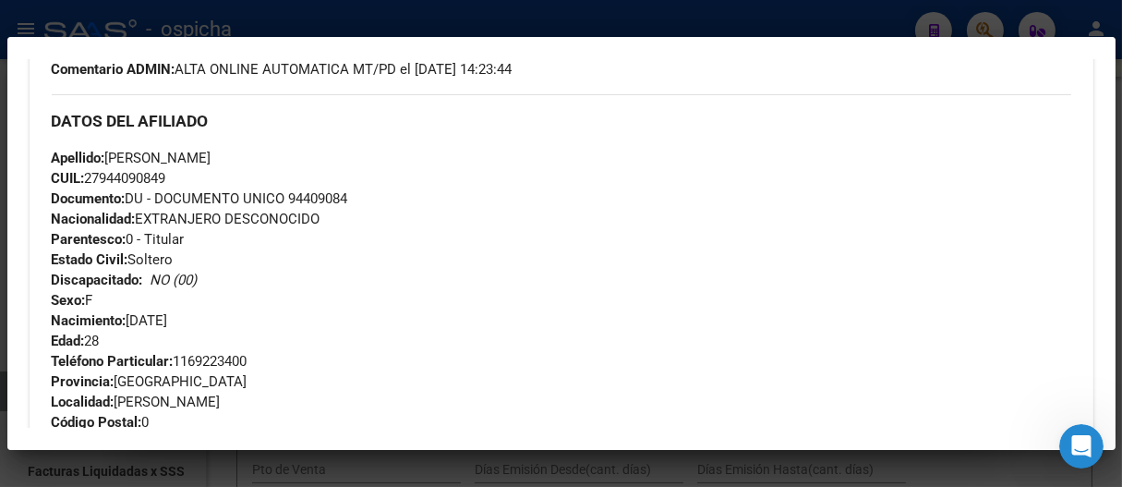
scroll to position [464, 0]
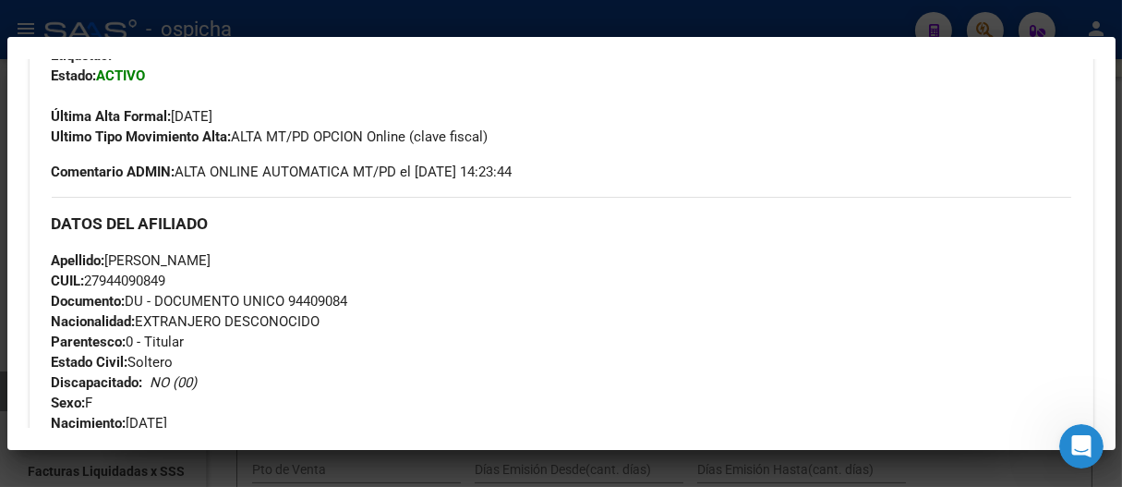
click at [344, 15] on div at bounding box center [561, 243] width 1122 height 487
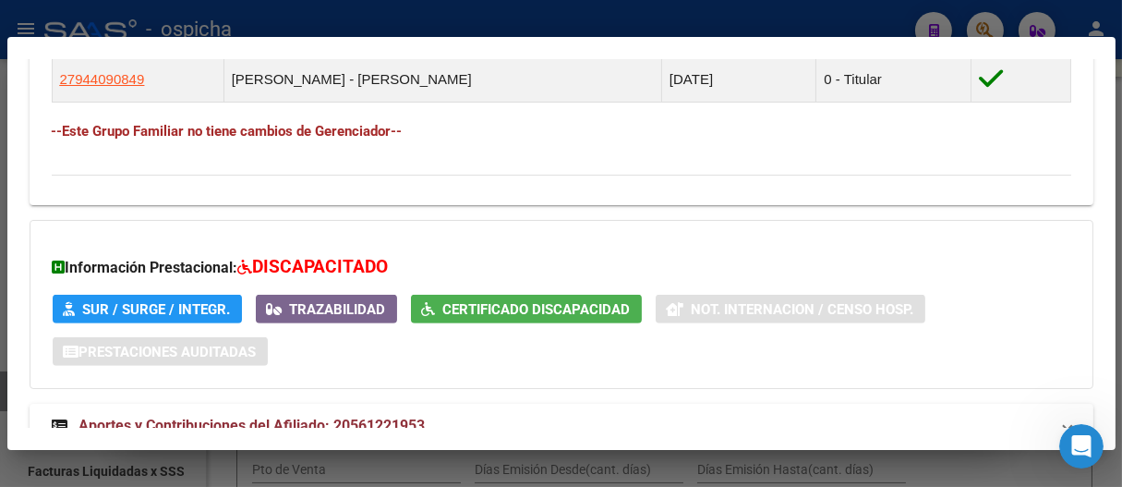
click at [476, 20] on div at bounding box center [561, 243] width 1122 height 487
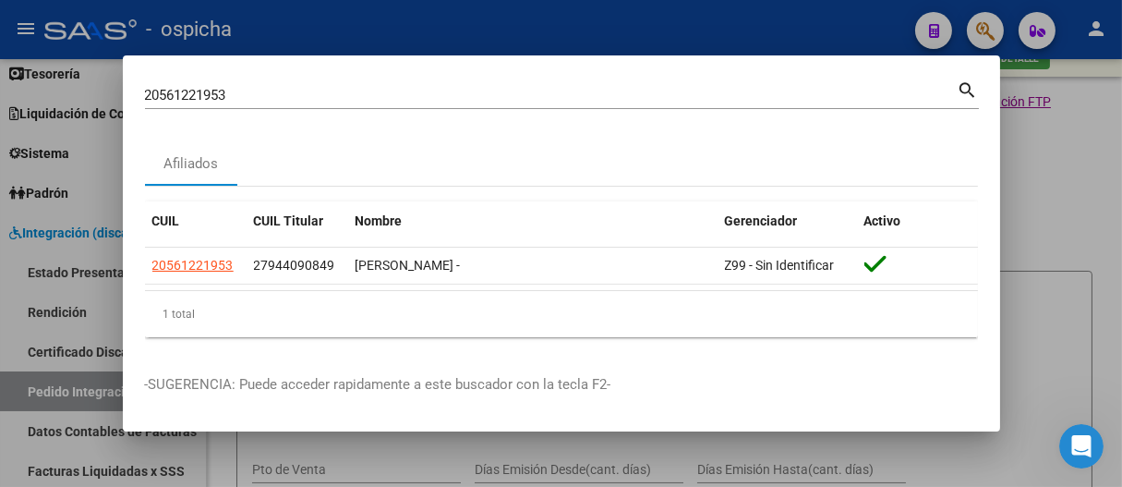
click at [476, 23] on div at bounding box center [561, 243] width 1122 height 487
